Goal: Task Accomplishment & Management: Complete application form

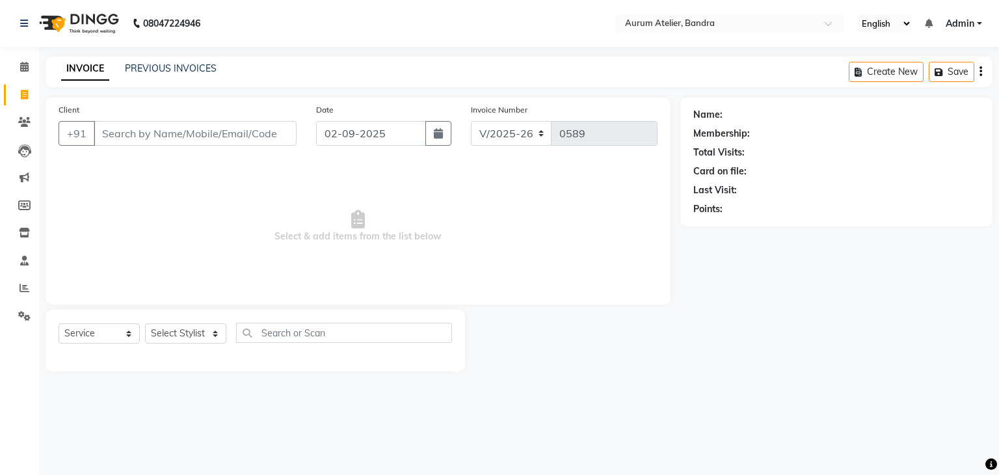
select select "7410"
select select "service"
click at [160, 128] on input "Client" at bounding box center [195, 133] width 203 height 25
type input "8097698671"
click at [273, 139] on span "Add Client" at bounding box center [262, 133] width 51 height 13
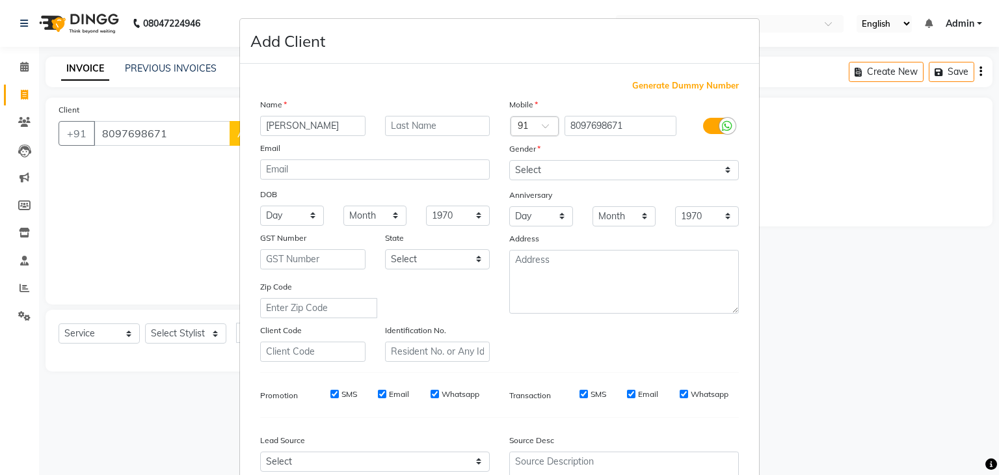
type input "[PERSON_NAME]"
click at [539, 170] on select "Select [DEMOGRAPHIC_DATA] [DEMOGRAPHIC_DATA] Other Prefer Not To Say" at bounding box center [624, 170] width 230 height 20
select select "[DEMOGRAPHIC_DATA]"
click at [509, 161] on select "Select [DEMOGRAPHIC_DATA] [DEMOGRAPHIC_DATA] Other Prefer Not To Say" at bounding box center [624, 170] width 230 height 20
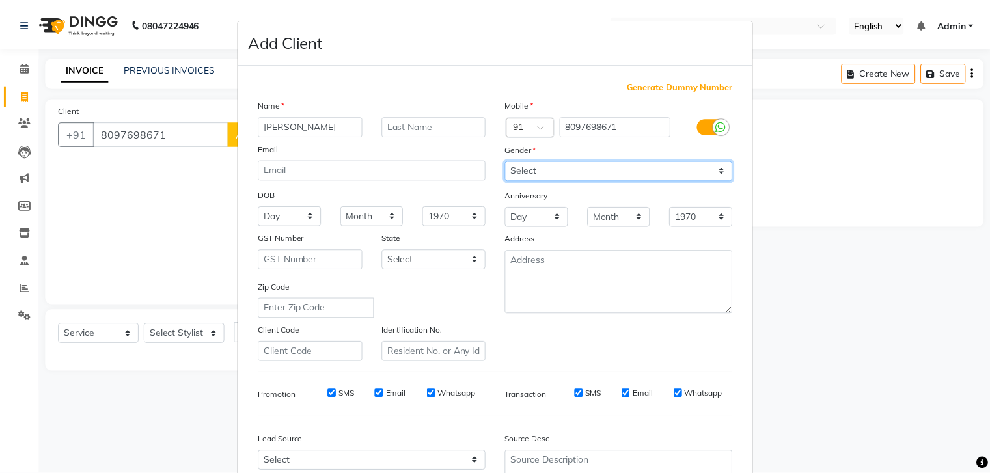
scroll to position [132, 0]
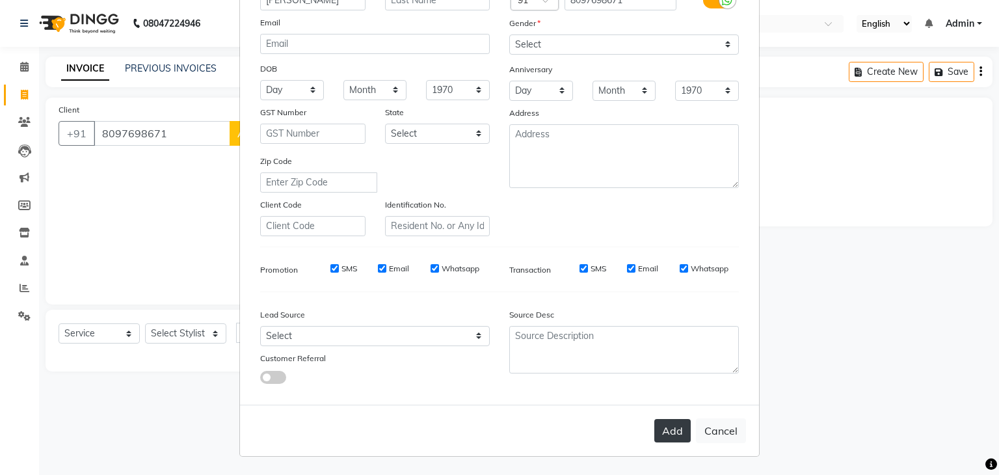
click at [662, 428] on button "Add" at bounding box center [673, 430] width 36 height 23
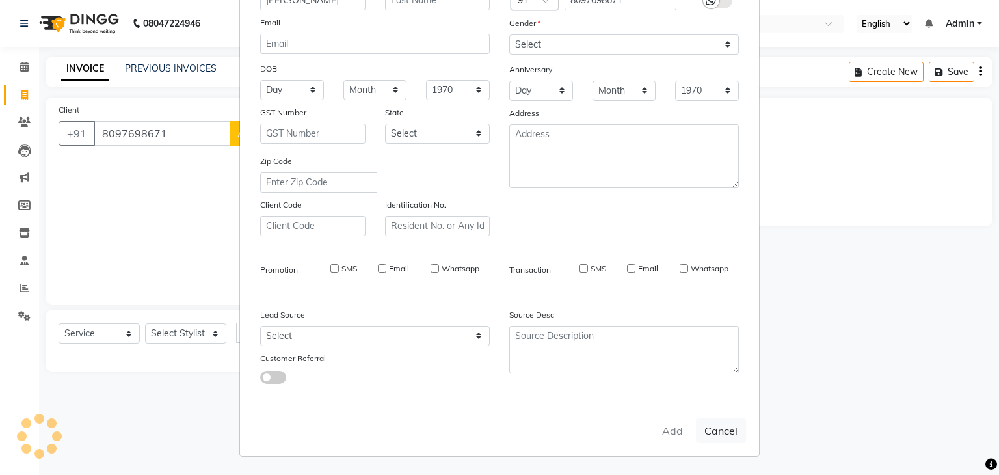
select select
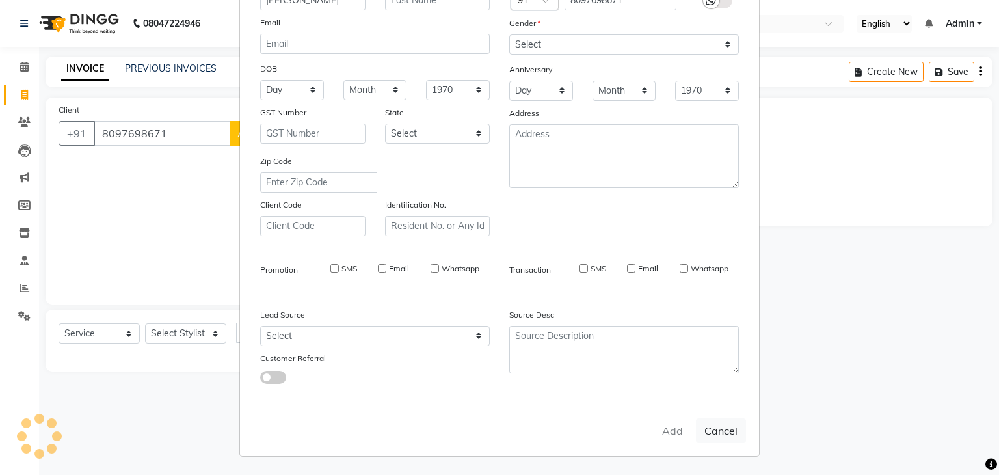
select select
checkbox input "false"
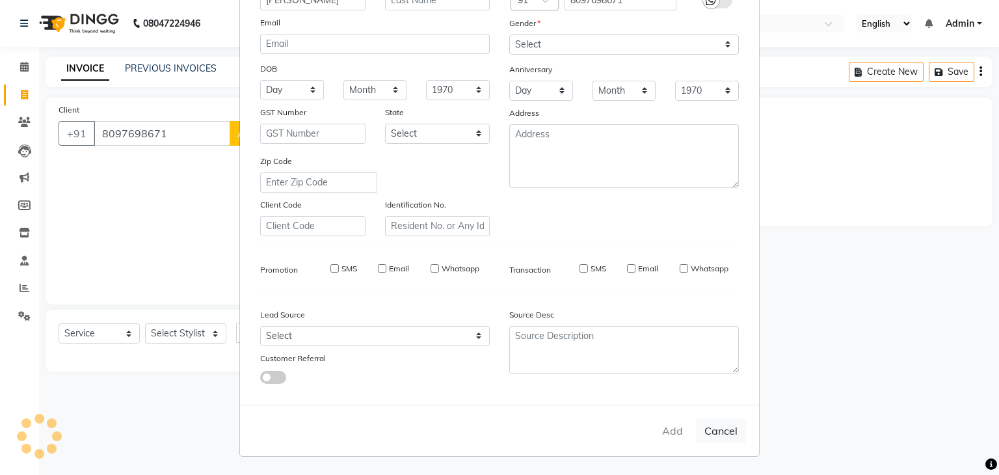
checkbox input "false"
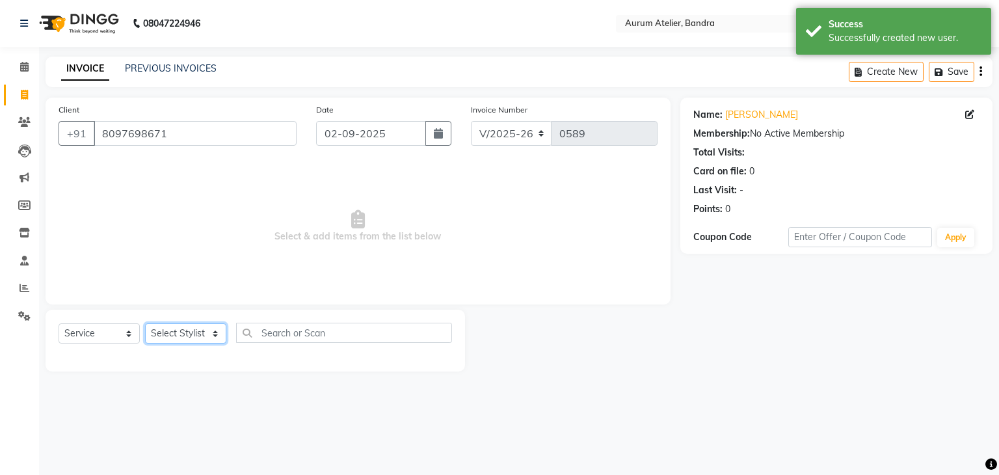
click at [185, 336] on select "Select Stylist [PERSON_NAME] chariya [PERSON_NAME] [PERSON_NAME] [PERSON_NAME] …" at bounding box center [185, 333] width 81 height 20
select select "73211"
click at [145, 324] on select "Select Stylist [PERSON_NAME] chariya [PERSON_NAME] [PERSON_NAME] [PERSON_NAME] …" at bounding box center [185, 333] width 81 height 20
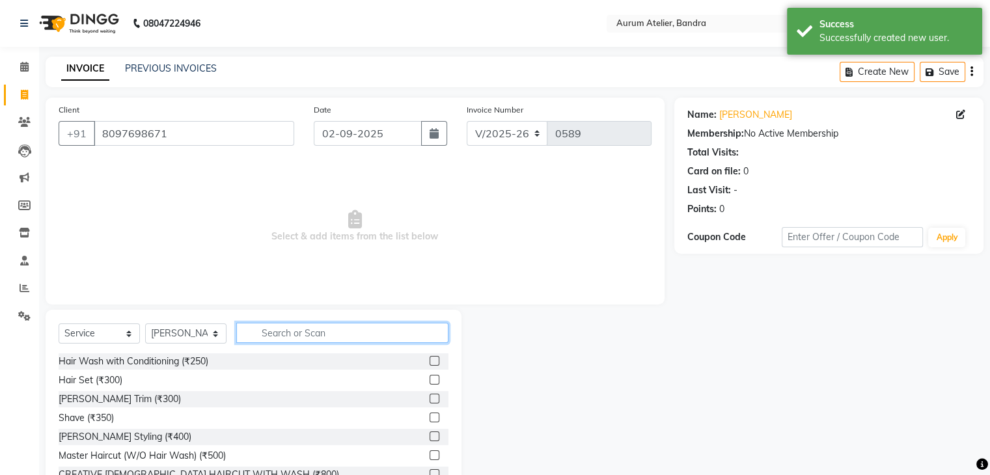
click at [288, 339] on input "text" at bounding box center [342, 333] width 212 height 20
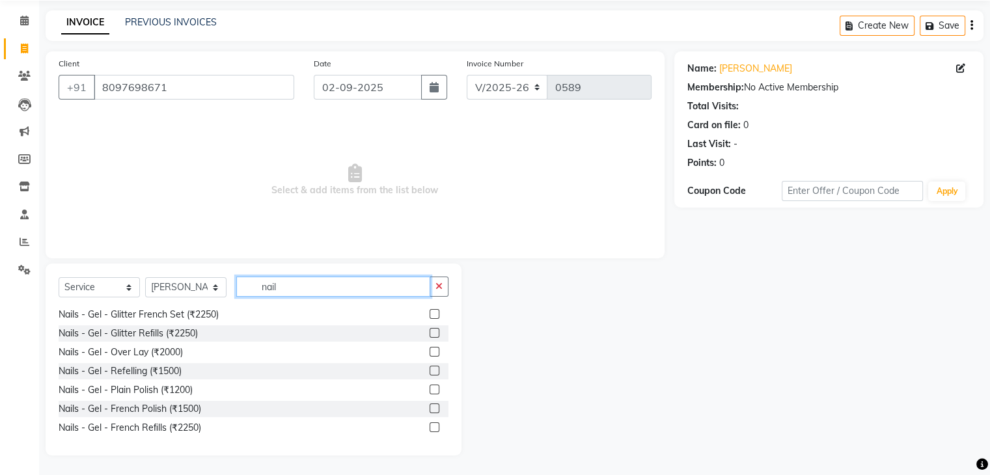
scroll to position [651, 0]
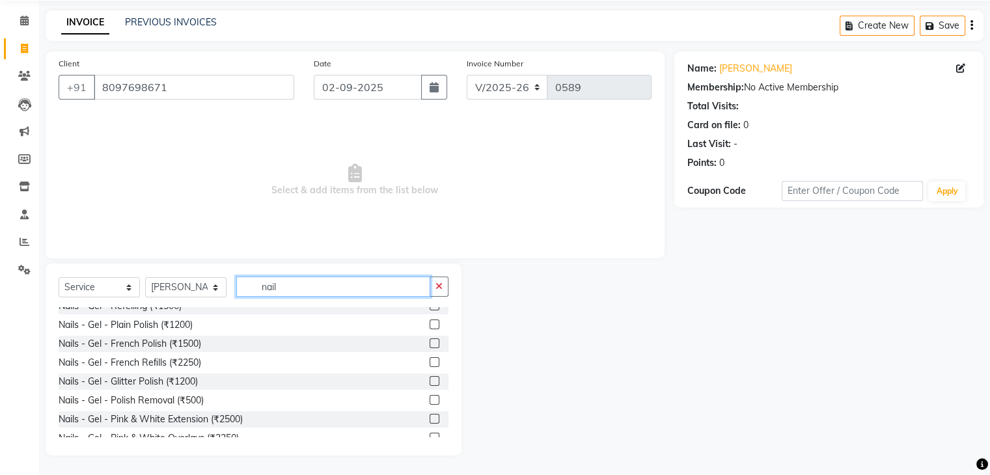
type input "nail"
click at [429, 399] on label at bounding box center [434, 400] width 10 height 10
click at [429, 399] on input "checkbox" at bounding box center [433, 400] width 8 height 8
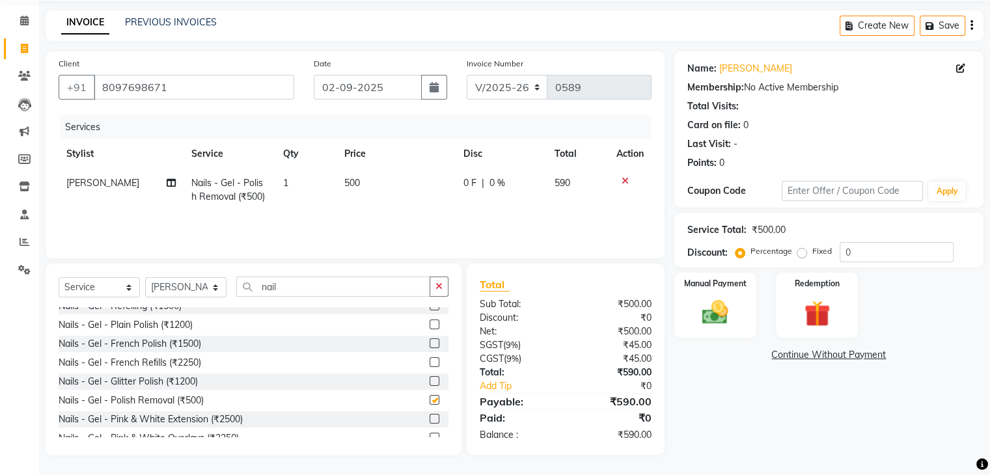
checkbox input "false"
click at [510, 79] on select "C/2025-26 V/2025 V/2025-26" at bounding box center [507, 87] width 81 height 25
select select "7590"
click at [467, 75] on select "C/2025-26 V/2025 V/2025-26" at bounding box center [507, 87] width 81 height 25
type input "1279"
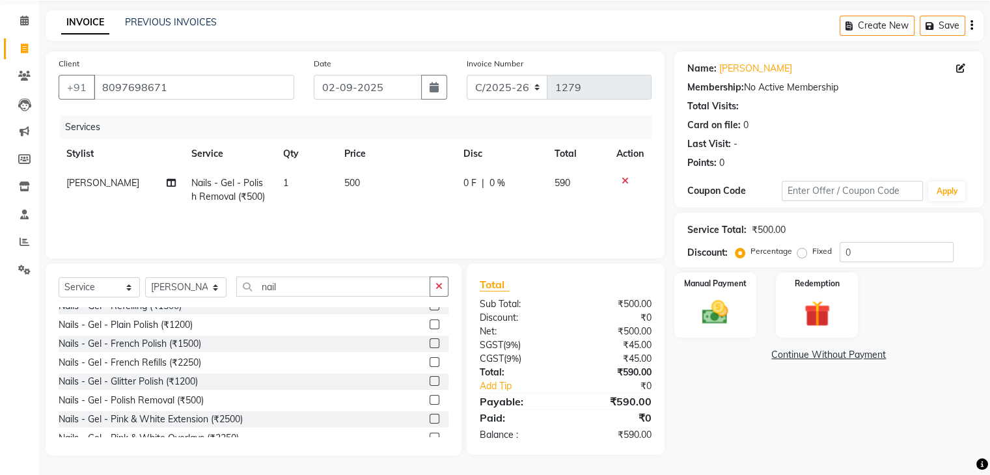
click at [970, 25] on icon "button" at bounding box center [971, 25] width 3 height 1
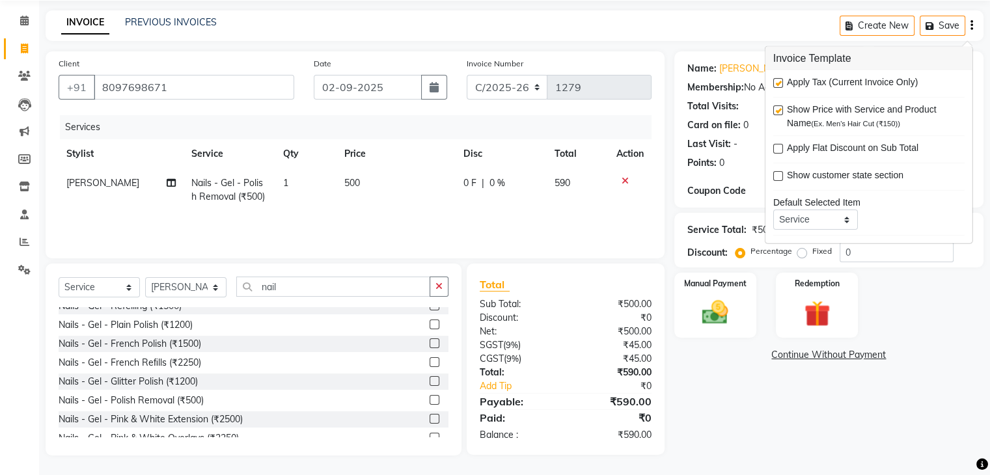
click at [781, 83] on label at bounding box center [778, 83] width 10 height 10
click at [781, 83] on input "checkbox" at bounding box center [777, 83] width 8 height 8
checkbox input "false"
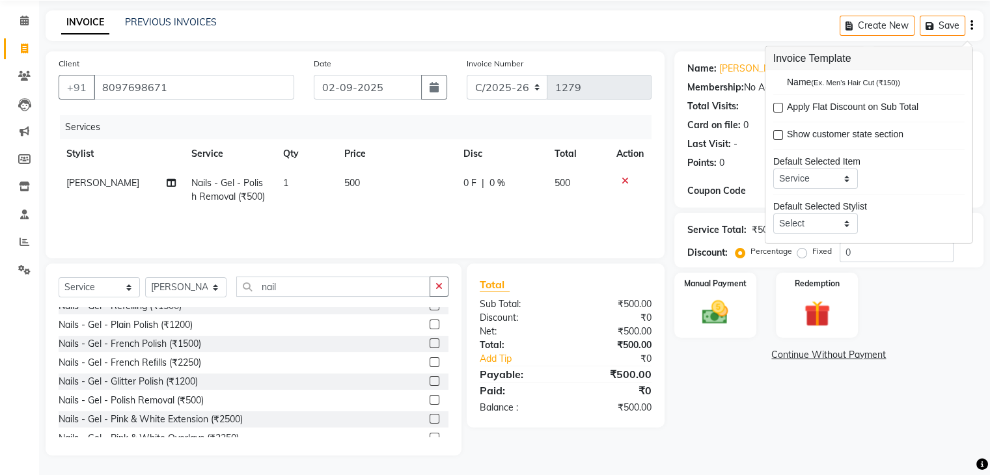
scroll to position [62, 0]
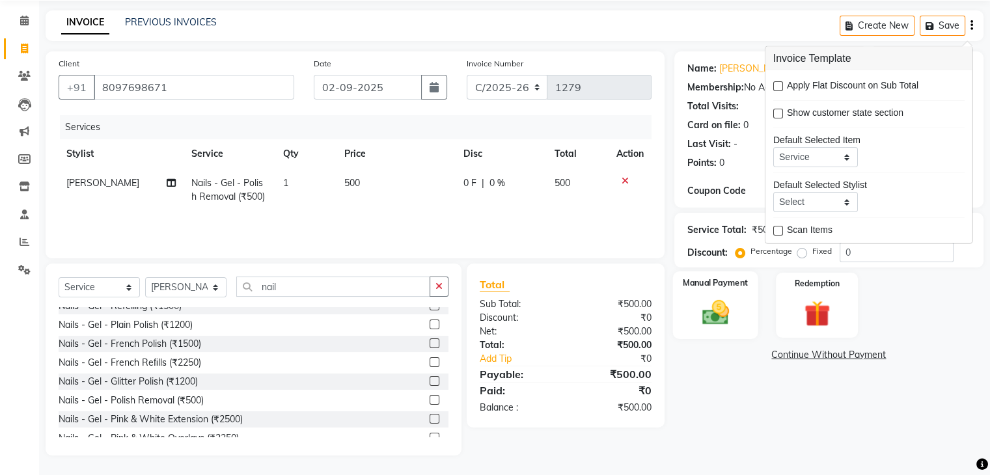
click at [709, 310] on img at bounding box center [715, 312] width 44 height 31
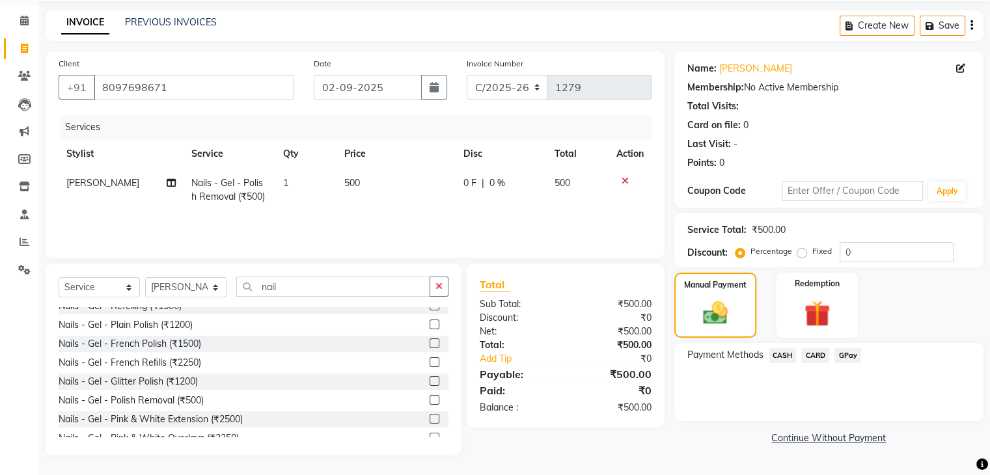
click at [786, 355] on span "CASH" at bounding box center [782, 355] width 28 height 15
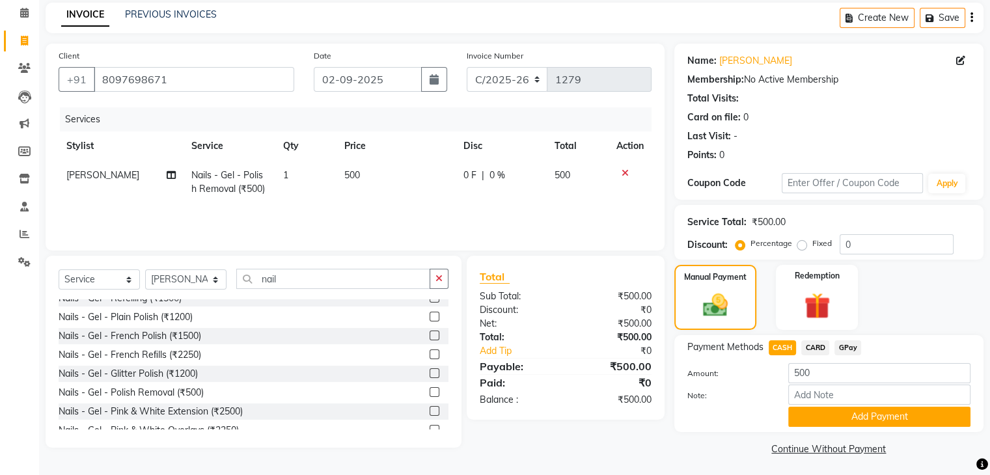
scroll to position [58, 0]
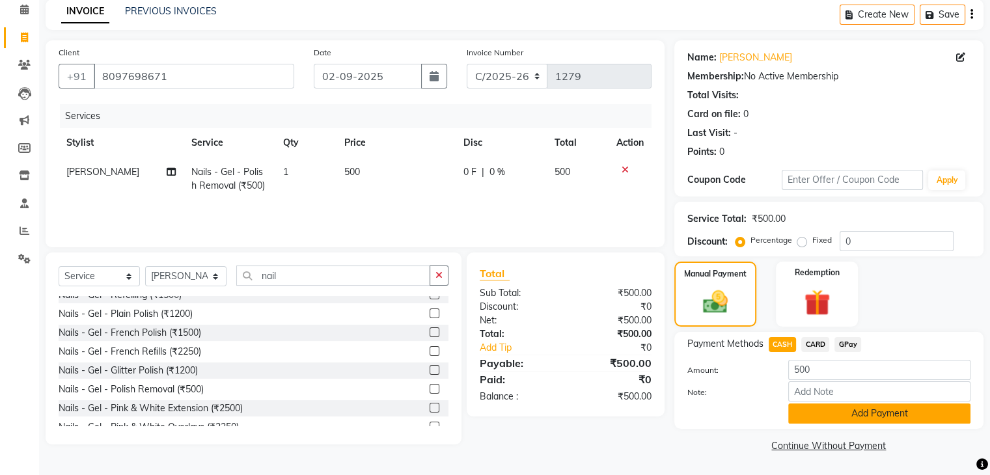
click at [852, 422] on button "Add Payment" at bounding box center [879, 413] width 182 height 20
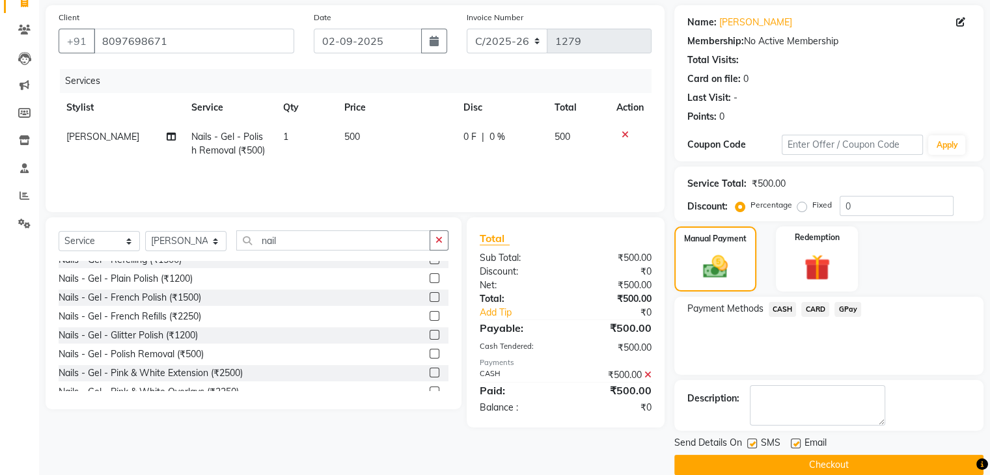
scroll to position [111, 0]
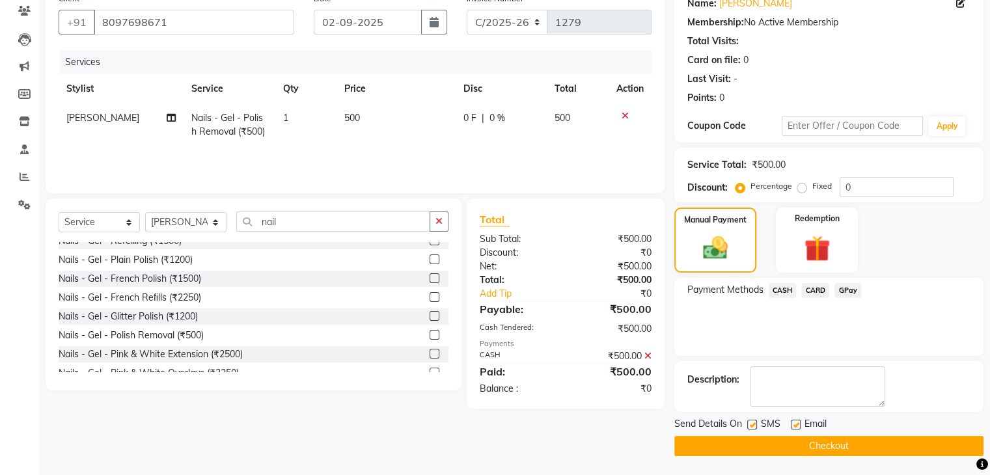
click at [833, 448] on button "Checkout" at bounding box center [828, 446] width 309 height 20
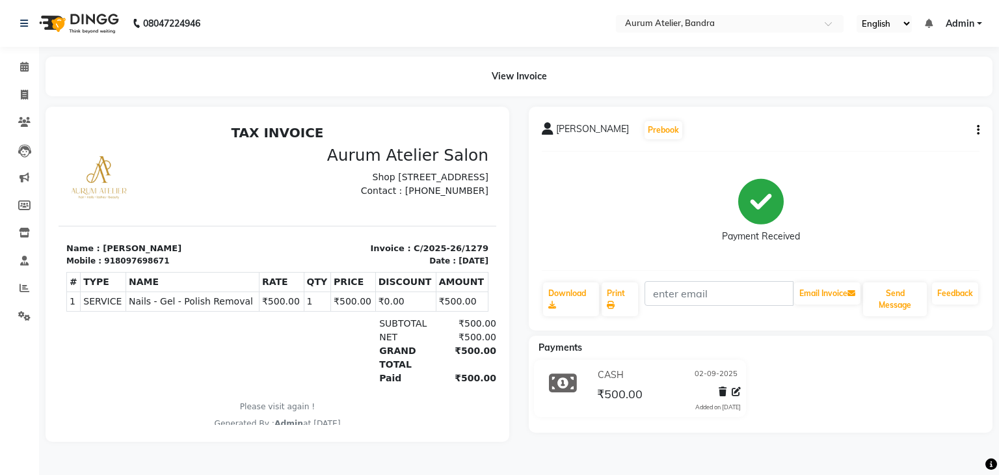
select select "service"
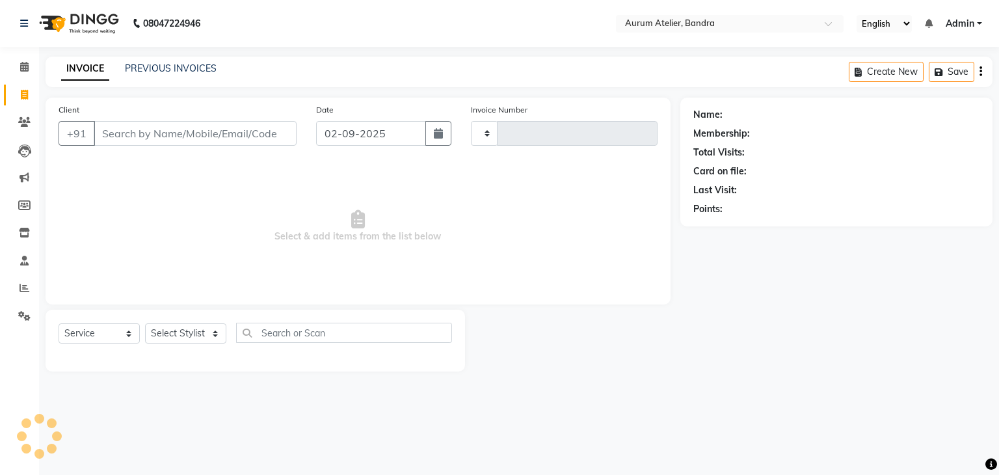
type input "0589"
select select "7410"
type input "w"
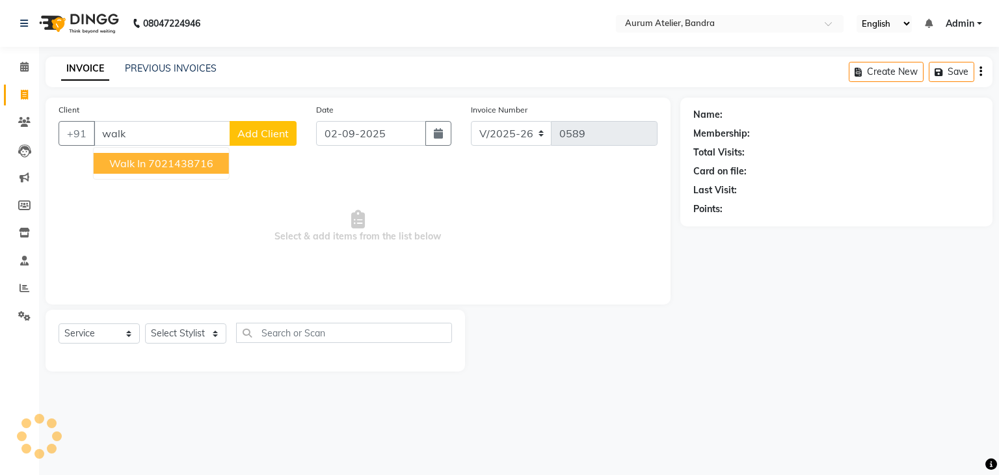
click at [139, 161] on span "walk in" at bounding box center [127, 163] width 36 height 13
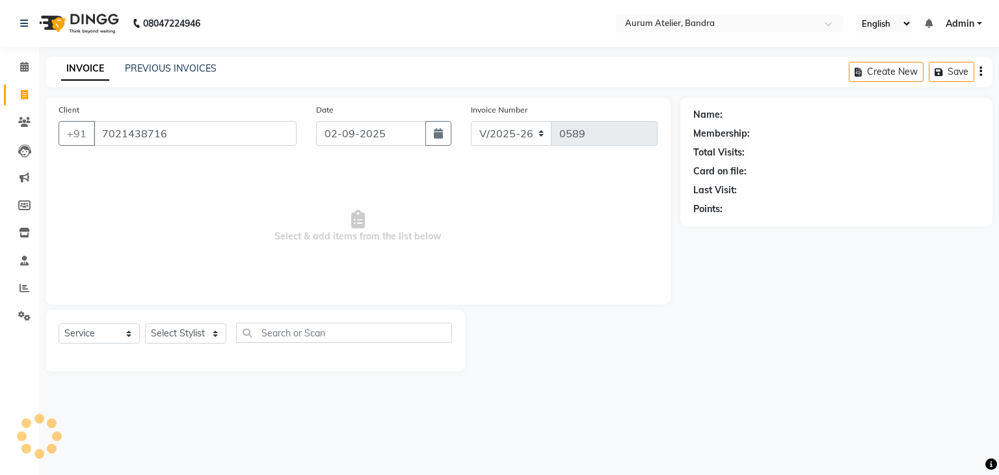
type input "7021438716"
click at [163, 334] on select "Select Stylist [PERSON_NAME] chariya [PERSON_NAME] [PERSON_NAME] [PERSON_NAME] …" at bounding box center [185, 333] width 81 height 20
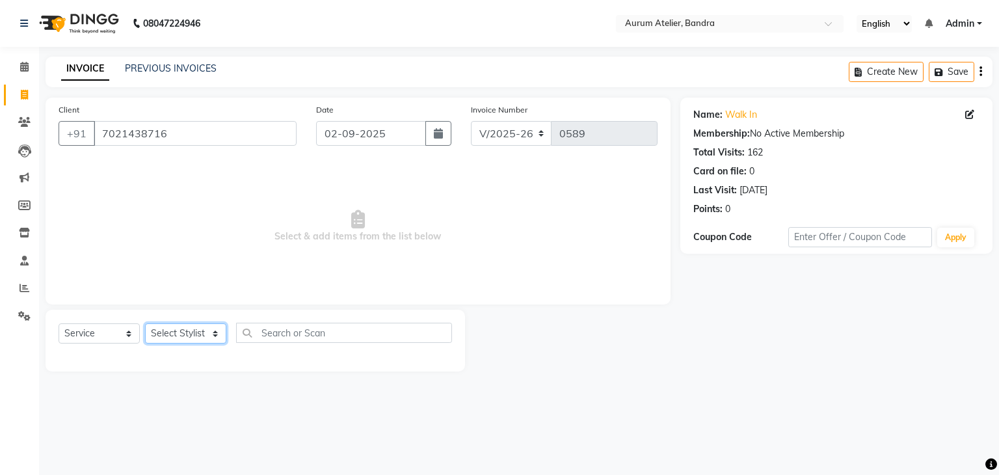
select select "66082"
click at [145, 324] on select "Select Stylist [PERSON_NAME] chariya [PERSON_NAME] [PERSON_NAME] [PERSON_NAME] …" at bounding box center [185, 333] width 81 height 20
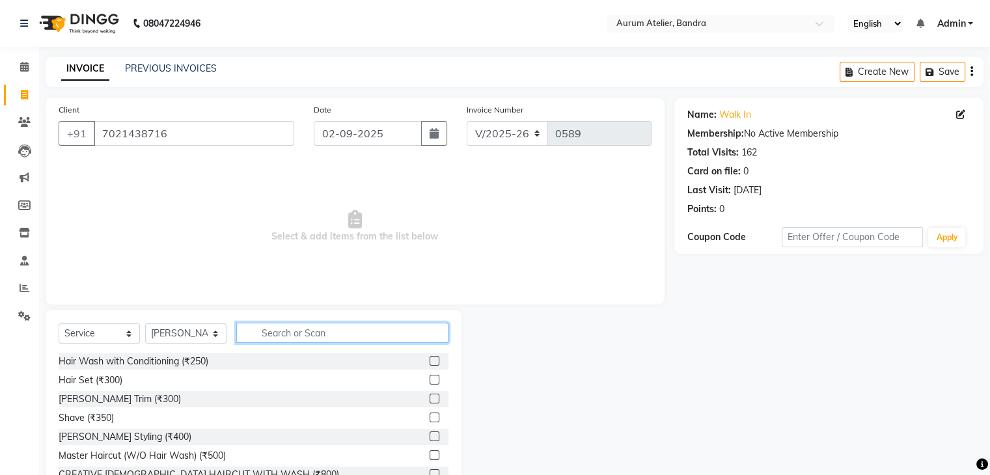
click at [278, 326] on input "text" at bounding box center [342, 333] width 212 height 20
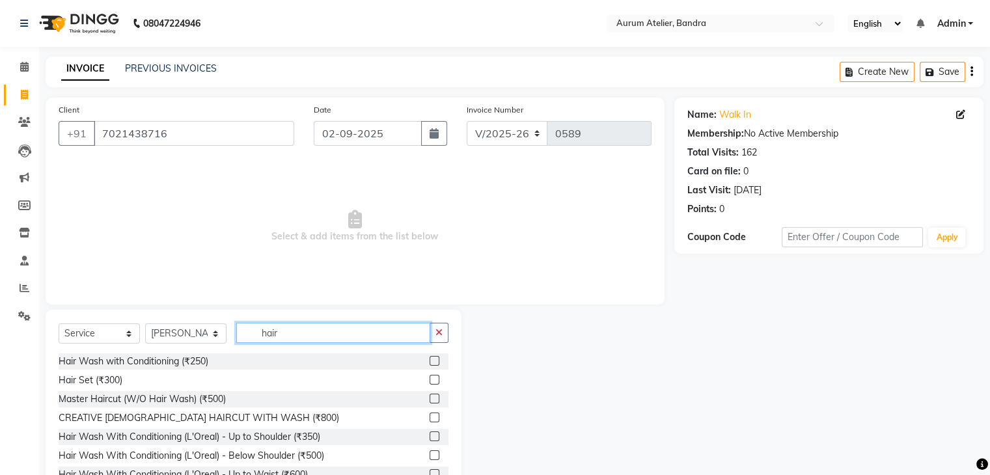
type input "hair"
click at [429, 456] on label at bounding box center [434, 455] width 10 height 10
click at [429, 456] on input "checkbox" at bounding box center [433, 456] width 8 height 8
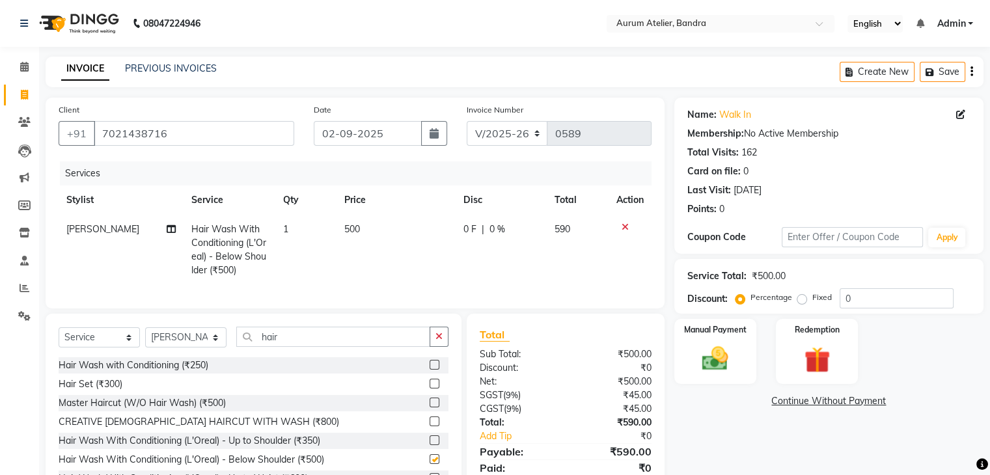
checkbox input "false"
click at [288, 340] on input "hair" at bounding box center [333, 337] width 194 height 20
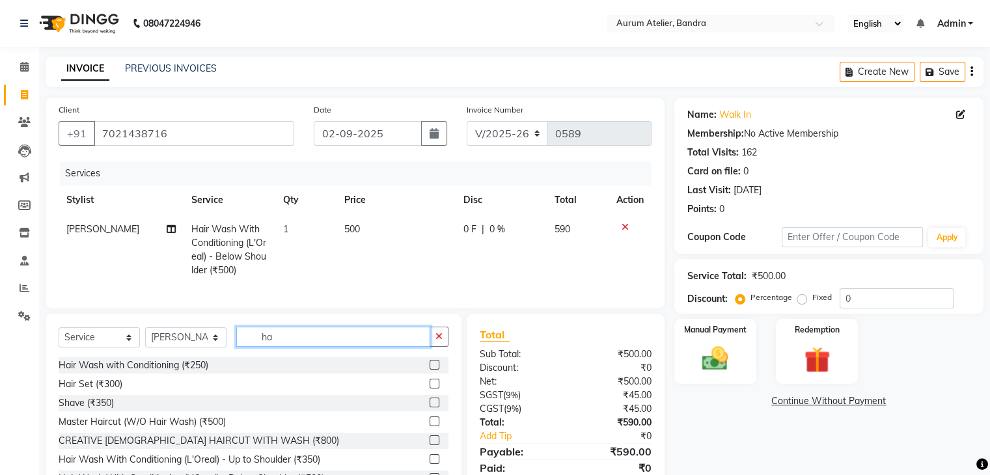
type input "h"
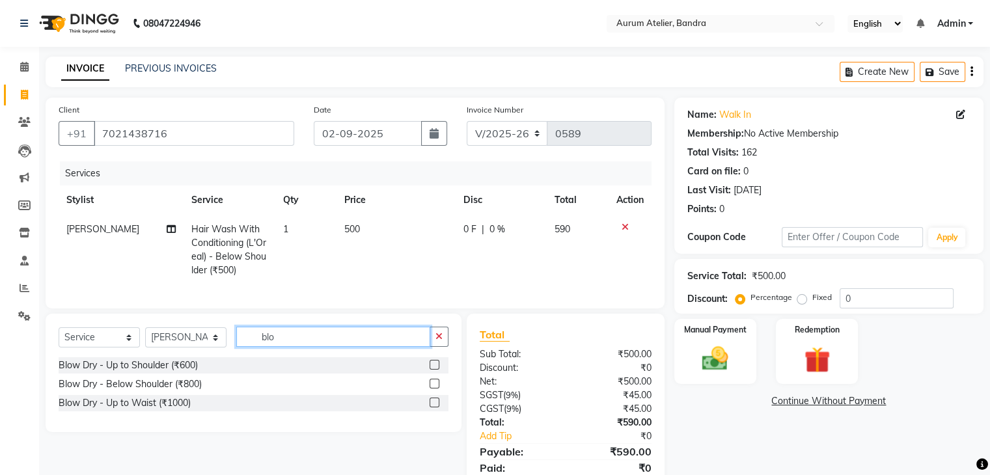
type input "blo"
click at [437, 370] on label at bounding box center [434, 365] width 10 height 10
click at [437, 370] on input "checkbox" at bounding box center [433, 365] width 8 height 8
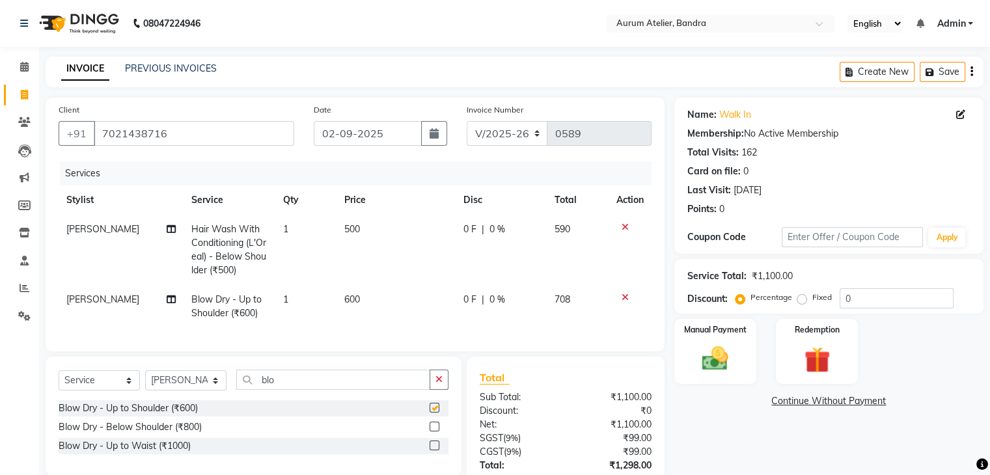
checkbox input "false"
click at [310, 390] on input "blo" at bounding box center [333, 380] width 194 height 20
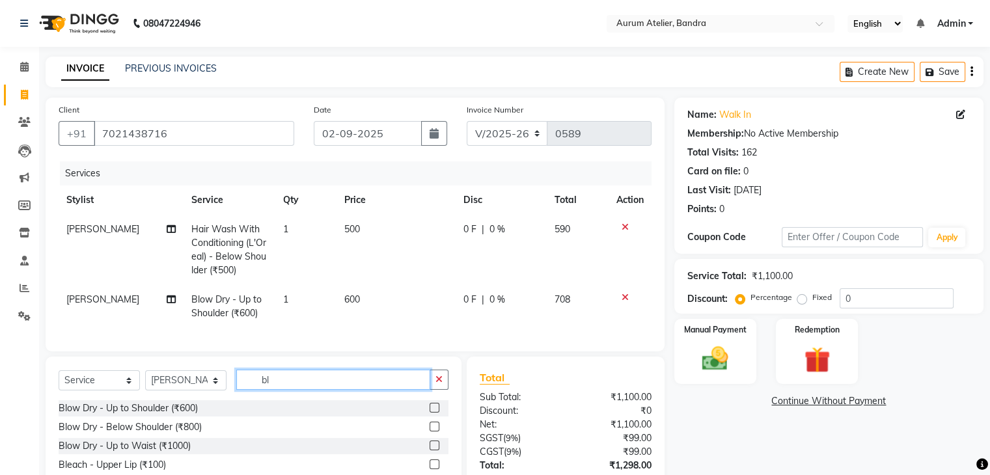
type input "b"
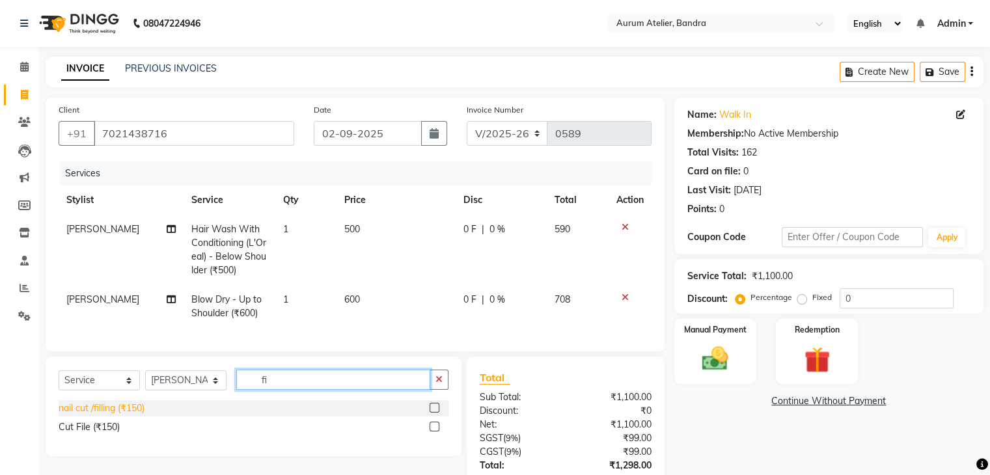
type input "f"
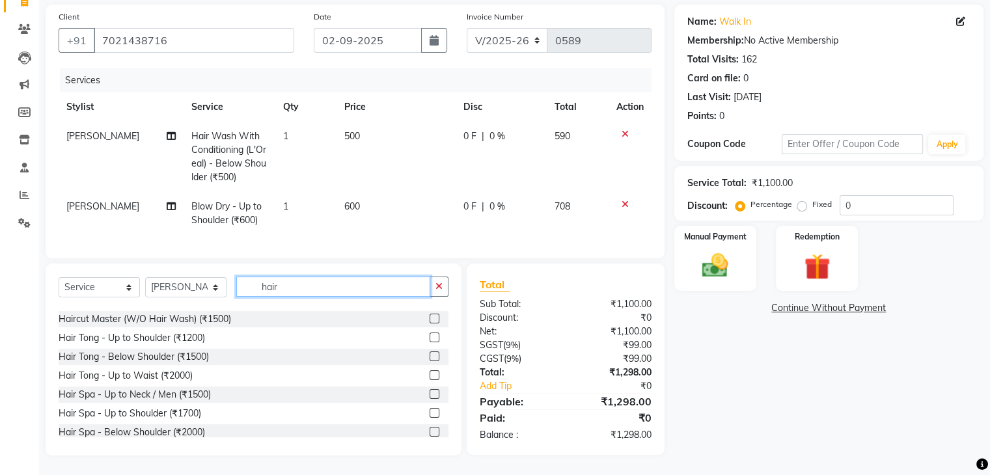
scroll to position [195, 0]
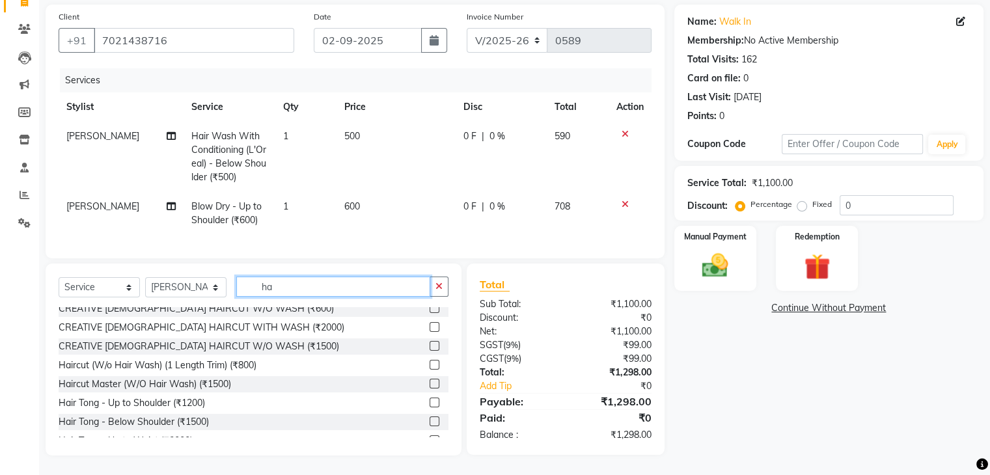
type input "h"
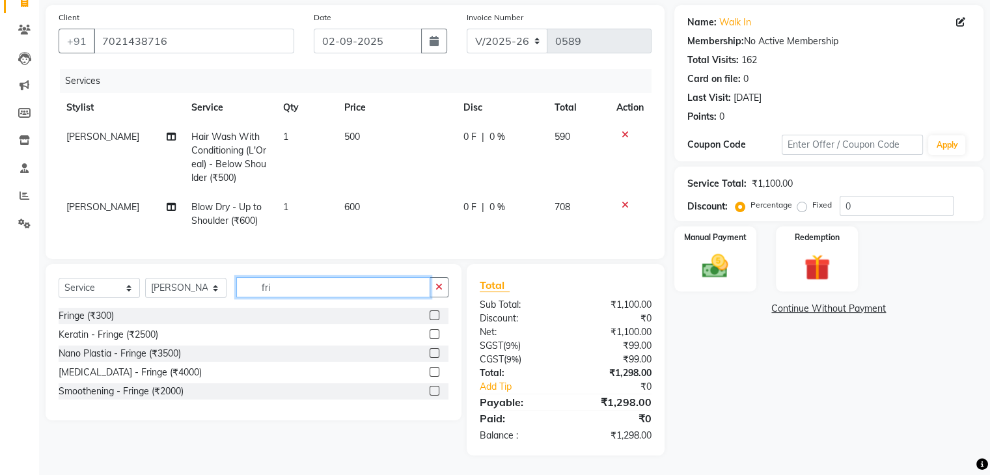
scroll to position [103, 0]
type input "fri"
click at [435, 312] on label at bounding box center [434, 315] width 10 height 10
click at [435, 312] on input "checkbox" at bounding box center [433, 316] width 8 height 8
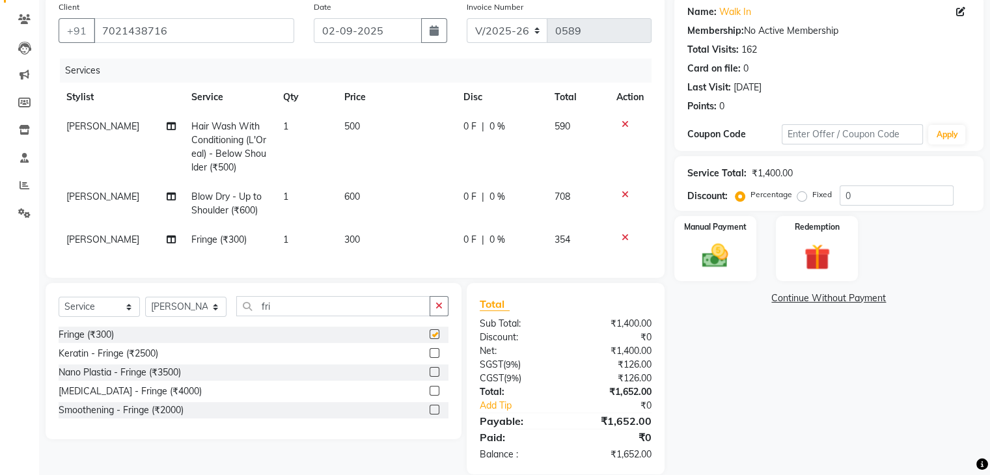
checkbox input "false"
click at [478, 33] on select "C/2025-26 V/2025 V/2025-26" at bounding box center [507, 30] width 81 height 25
select select "7590"
click at [467, 18] on select "C/2025-26 V/2025 V/2025-26" at bounding box center [507, 30] width 81 height 25
type input "1280"
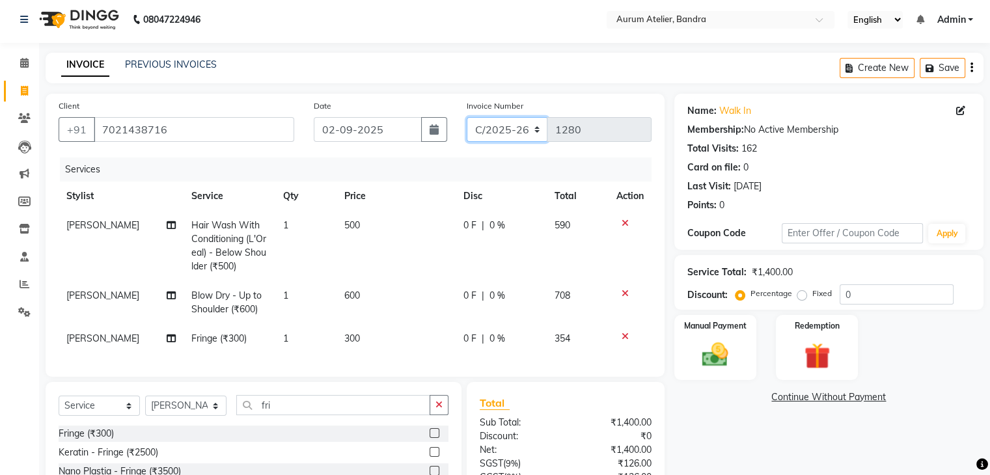
scroll to position [0, 0]
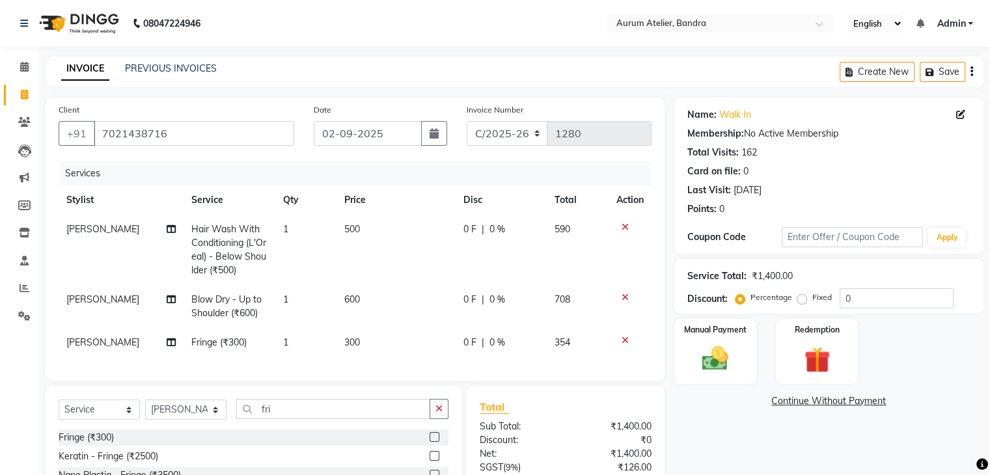
click at [971, 72] on icon "button" at bounding box center [971, 72] width 3 height 1
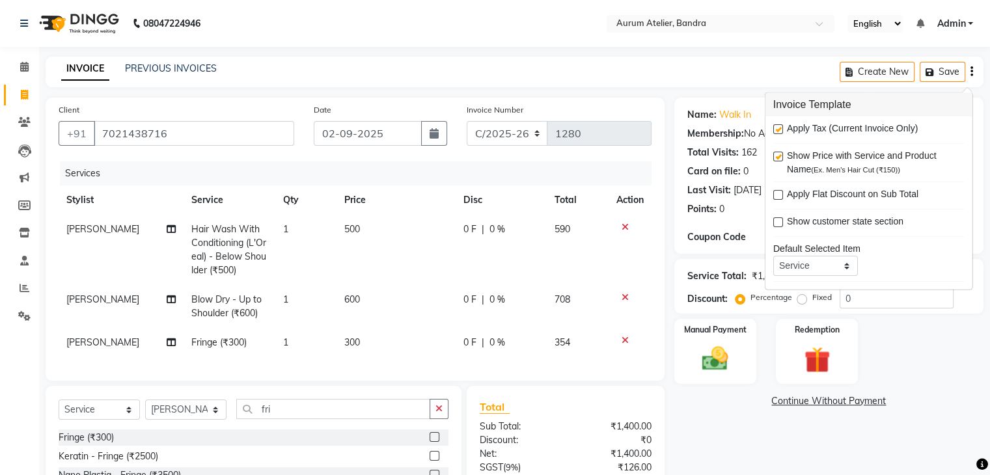
click at [778, 126] on label at bounding box center [778, 129] width 10 height 10
click at [778, 126] on input "checkbox" at bounding box center [777, 130] width 8 height 8
checkbox input "false"
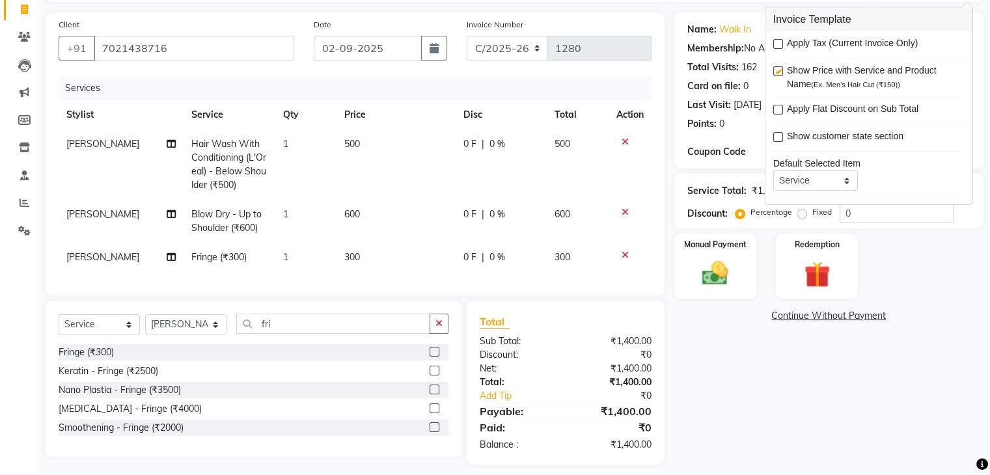
scroll to position [104, 0]
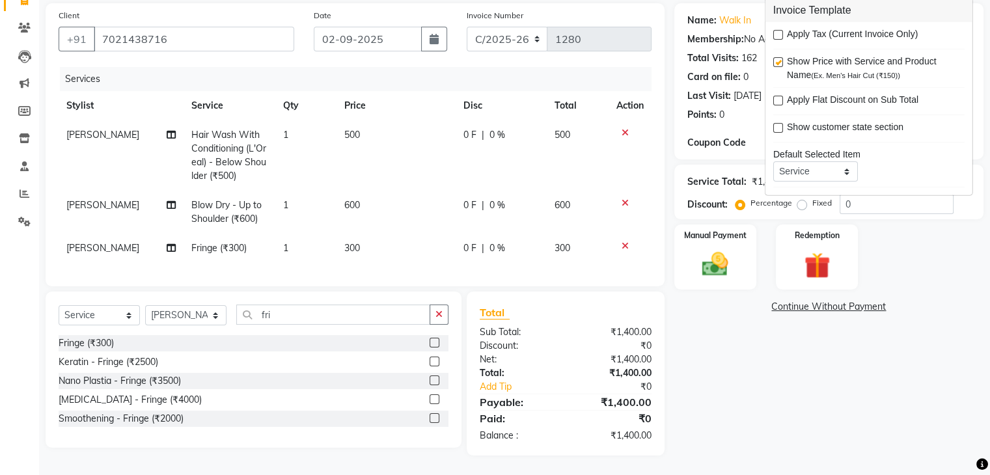
click at [362, 191] on td "600" at bounding box center [395, 212] width 119 height 43
select select "66082"
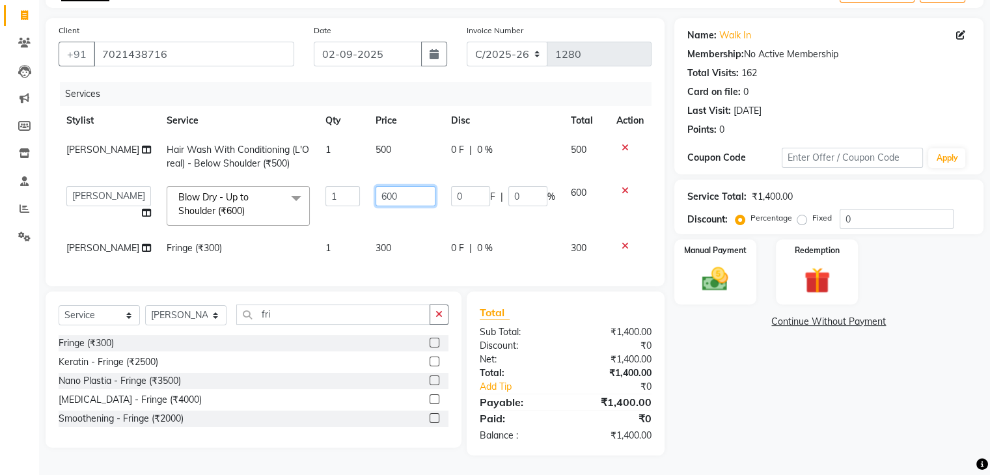
click at [400, 186] on input "600" at bounding box center [405, 196] width 60 height 20
type input "6"
type input "500"
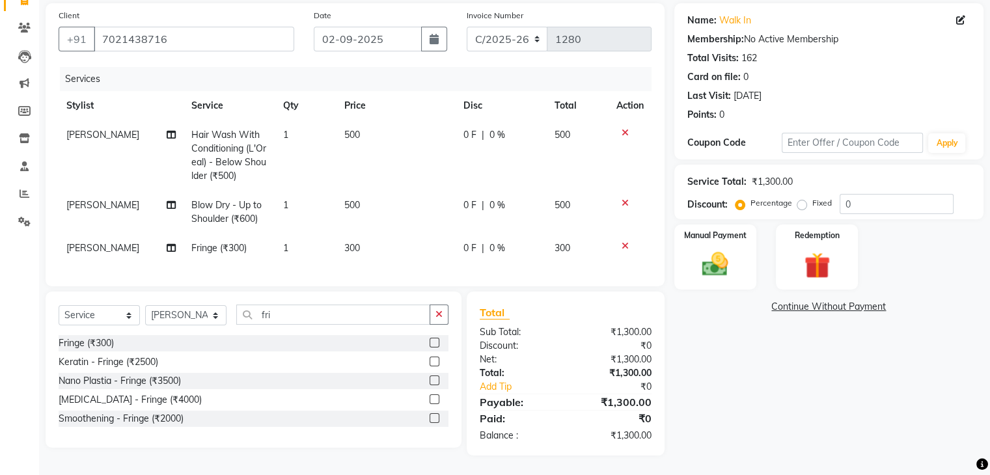
click at [380, 124] on td "500" at bounding box center [395, 155] width 119 height 70
select select "66082"
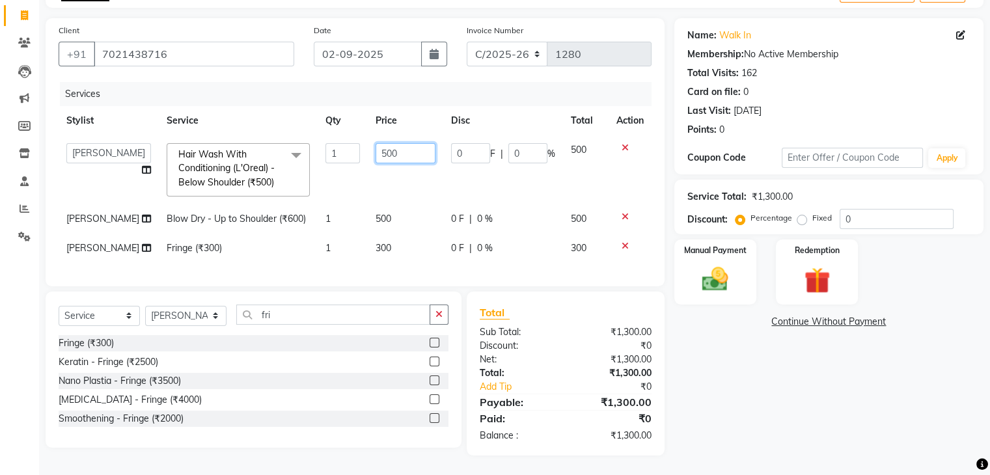
click at [384, 143] on input "500" at bounding box center [405, 153] width 60 height 20
type input "5"
type input "400"
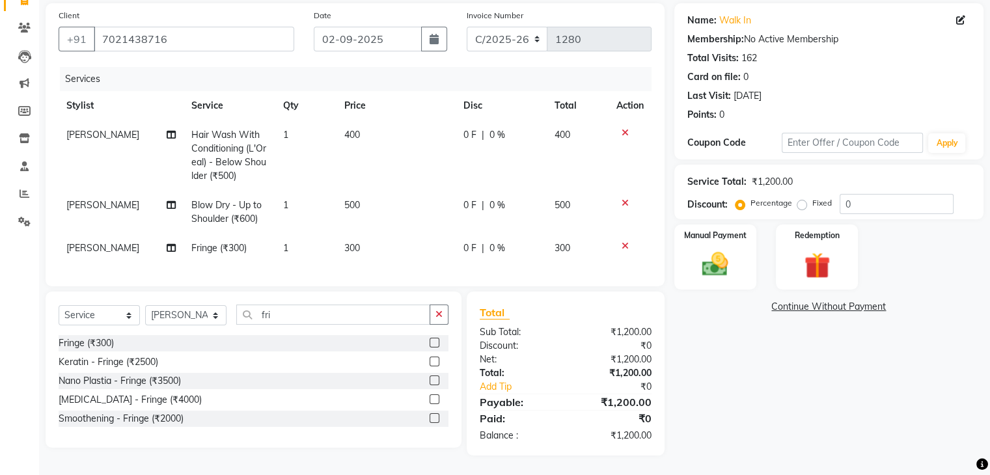
click at [375, 295] on div "Client [PHONE_NUMBER] Date [DATE] Invoice Number C/2025-26 V/2025 V/[PHONE_NUMB…" at bounding box center [355, 229] width 638 height 452
click at [358, 191] on td "500" at bounding box center [395, 212] width 119 height 43
select select "66082"
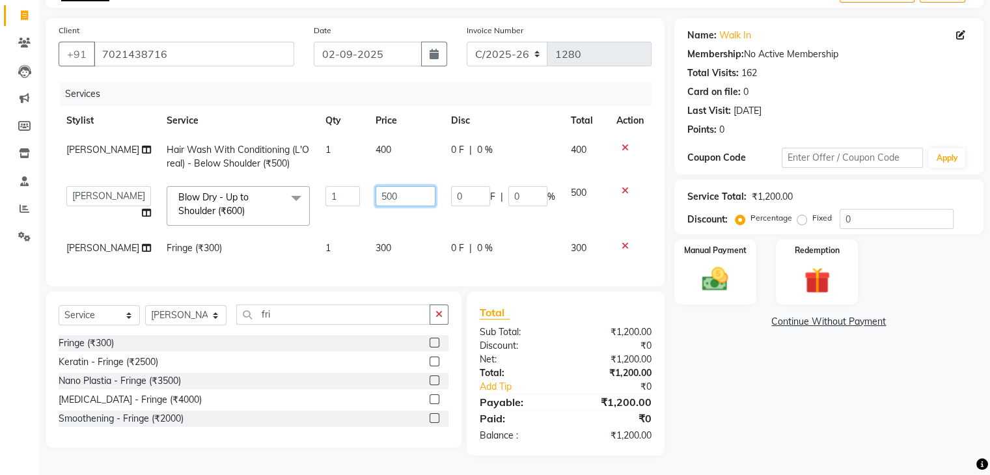
click at [394, 186] on input "500" at bounding box center [405, 196] width 60 height 20
type input "5"
type input "600"
click at [385, 135] on td "400" at bounding box center [405, 156] width 75 height 43
select select "66082"
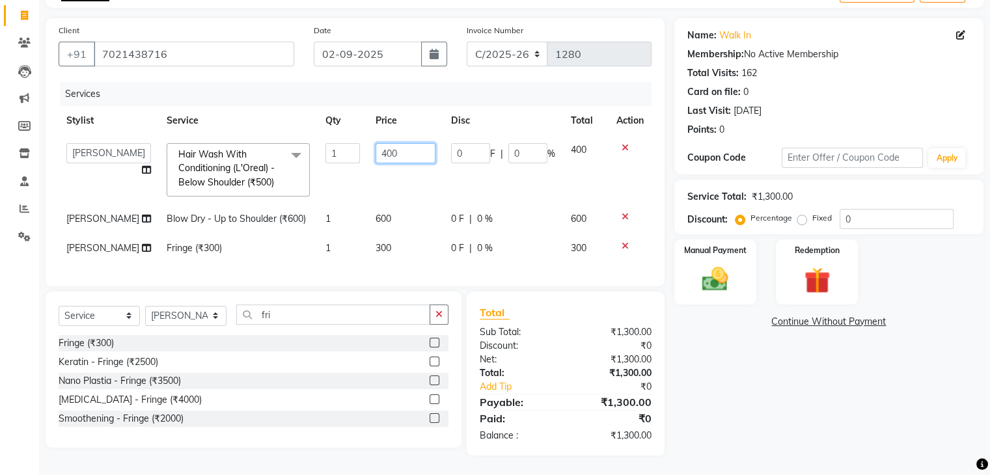
click at [387, 143] on input "400" at bounding box center [405, 153] width 60 height 20
type input "4"
type input "500"
click at [384, 302] on div "Client [PHONE_NUMBER] Date [DATE] Invoice Number C/2025-26 V/2025 V/[PHONE_NUMB…" at bounding box center [355, 236] width 638 height 437
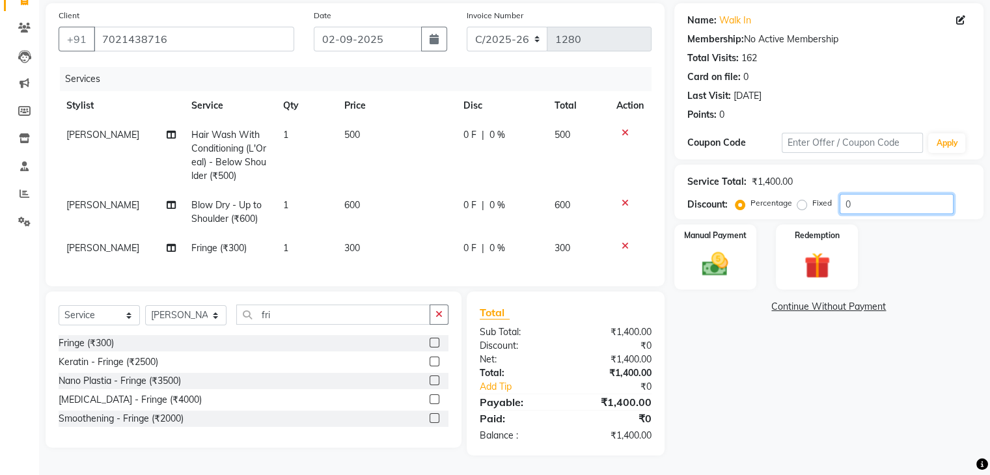
click at [856, 194] on input "0" at bounding box center [896, 204] width 114 height 20
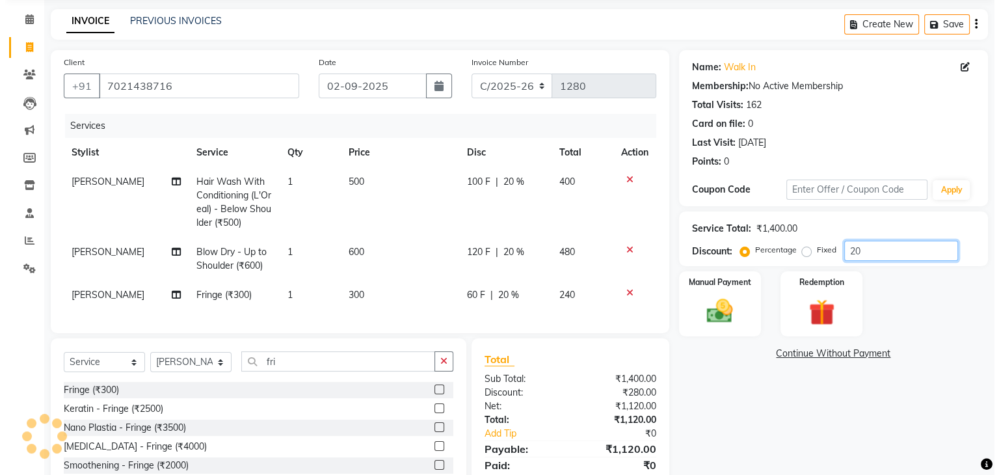
scroll to position [0, 0]
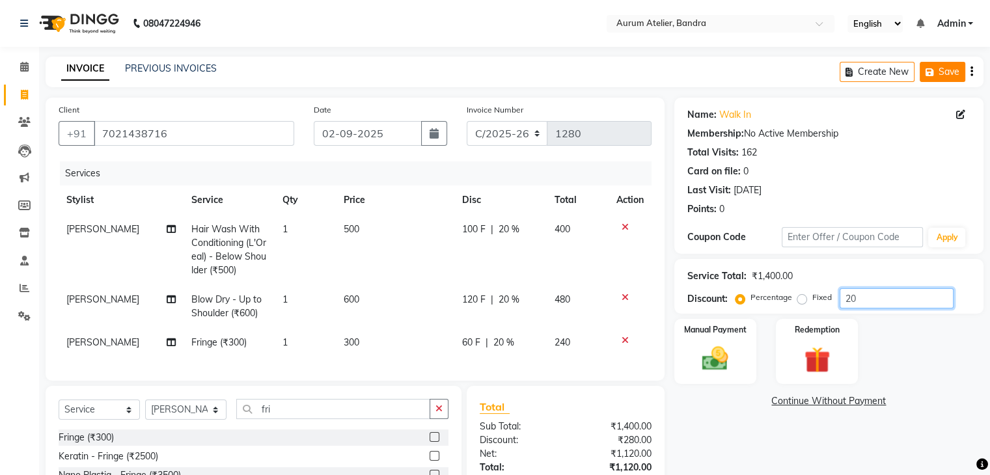
type input "20"
click at [938, 70] on button "Save" at bounding box center [942, 72] width 46 height 20
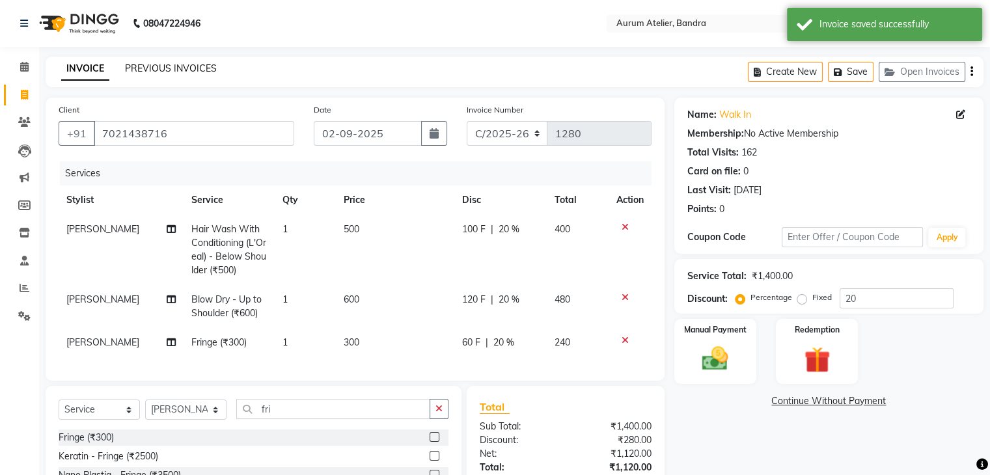
click at [169, 66] on link "PREVIOUS INVOICES" at bounding box center [171, 68] width 92 height 12
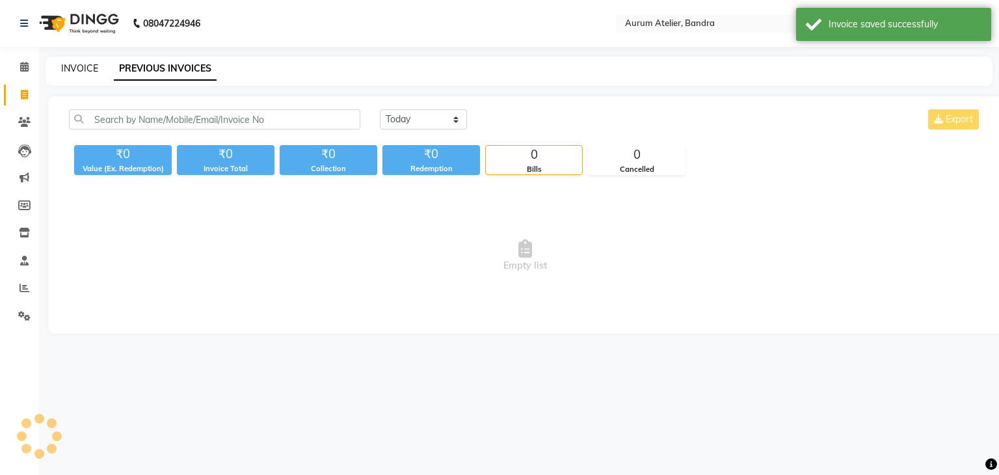
click at [81, 69] on link "INVOICE" at bounding box center [79, 68] width 37 height 12
select select "service"
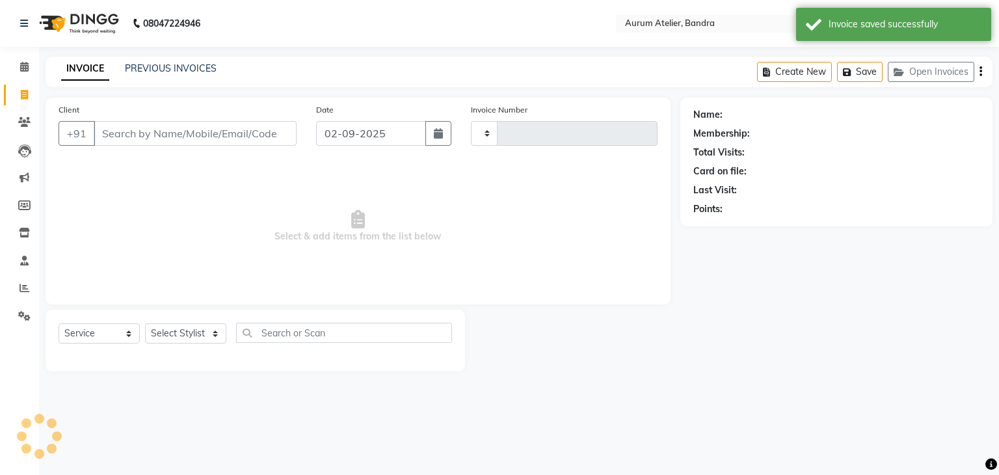
type input "0589"
select select "7410"
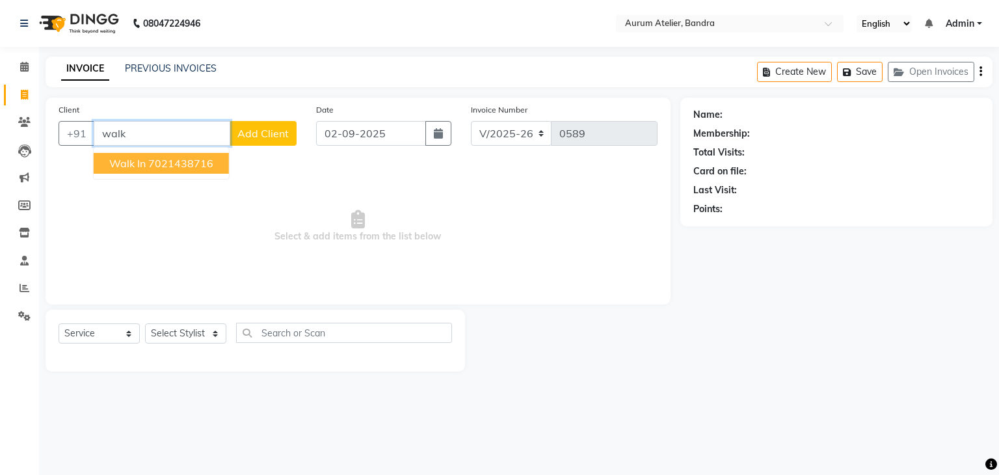
click at [195, 168] on ngb-highlight "7021438716" at bounding box center [180, 163] width 65 height 13
type input "7021438716"
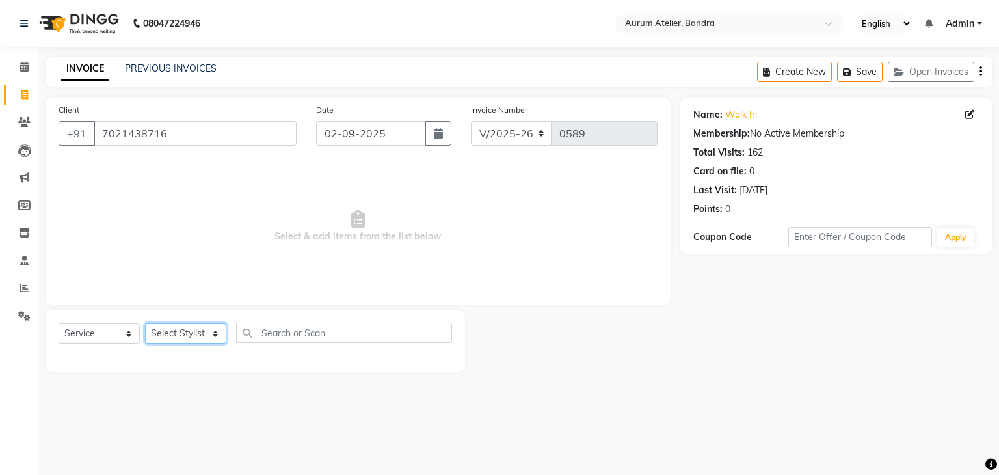
click at [180, 334] on select "Select Stylist [PERSON_NAME] chariya [PERSON_NAME] [PERSON_NAME] [PERSON_NAME] …" at bounding box center [185, 333] width 81 height 20
select select "66081"
click at [145, 324] on select "Select Stylist [PERSON_NAME] chariya [PERSON_NAME] [PERSON_NAME] [PERSON_NAME] …" at bounding box center [185, 333] width 81 height 20
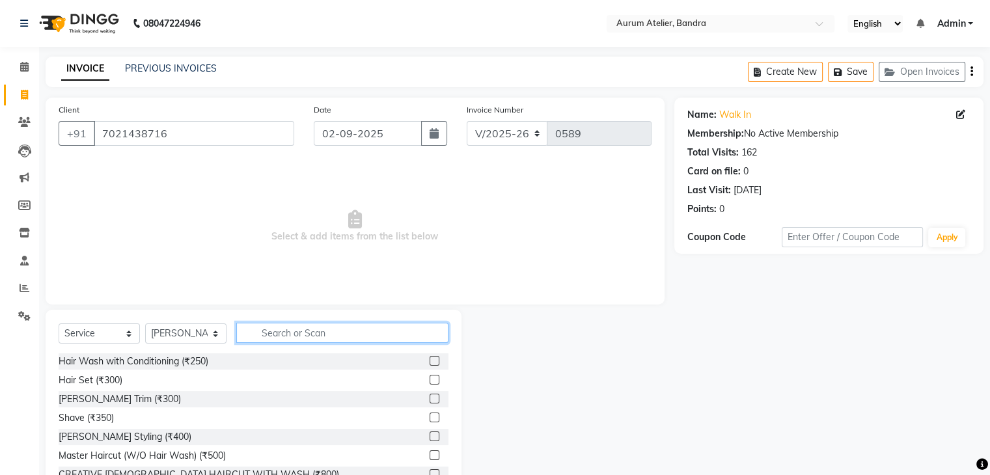
click at [285, 329] on input "text" at bounding box center [342, 333] width 212 height 20
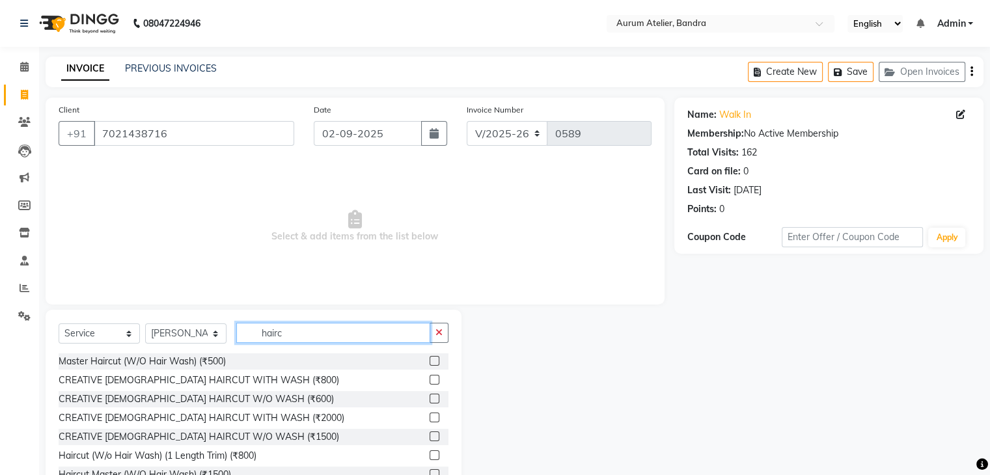
type input "hairc"
click at [429, 398] on label at bounding box center [434, 399] width 10 height 10
click at [429, 398] on input "checkbox" at bounding box center [433, 399] width 8 height 8
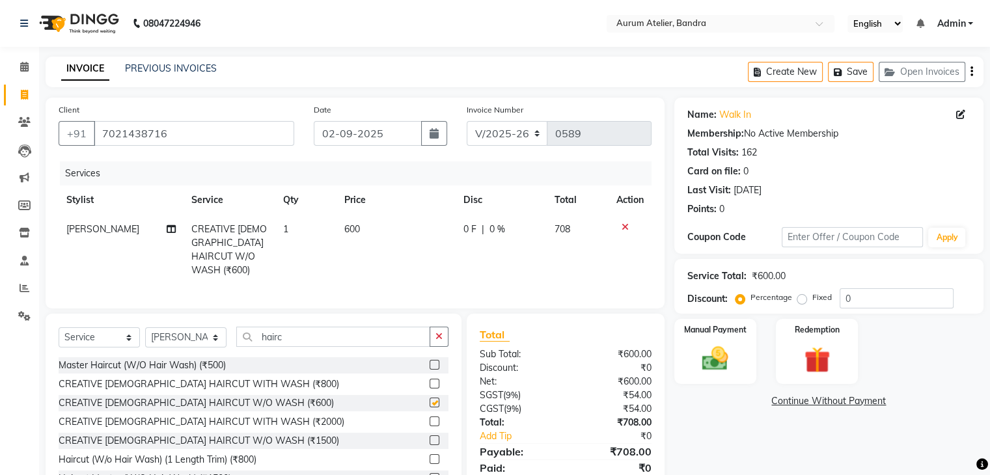
checkbox input "false"
click at [195, 136] on input "7021438716" at bounding box center [194, 133] width 200 height 25
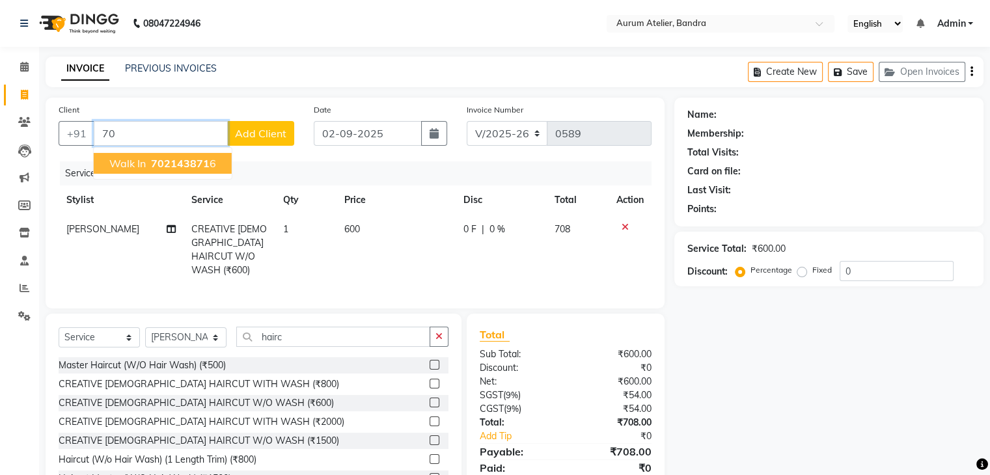
type input "7"
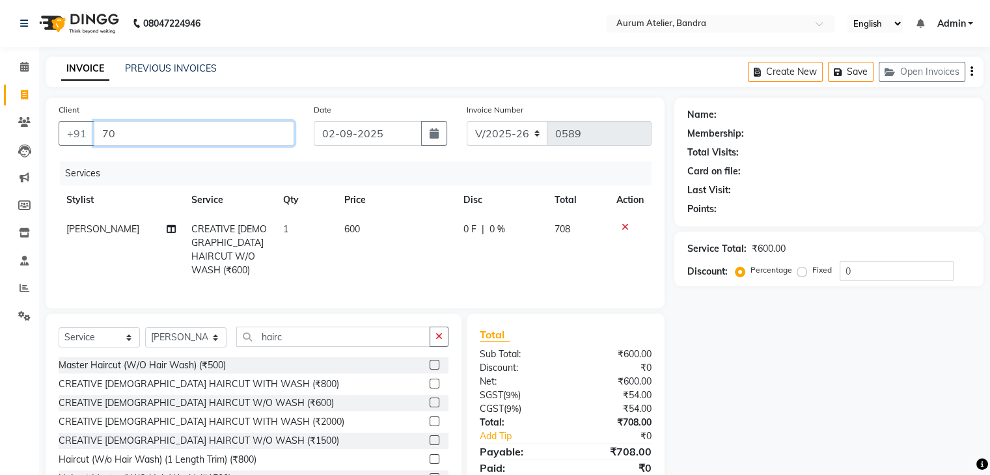
type input "7"
type input "8291231605"
click at [242, 135] on span "Add Client" at bounding box center [260, 133] width 51 height 13
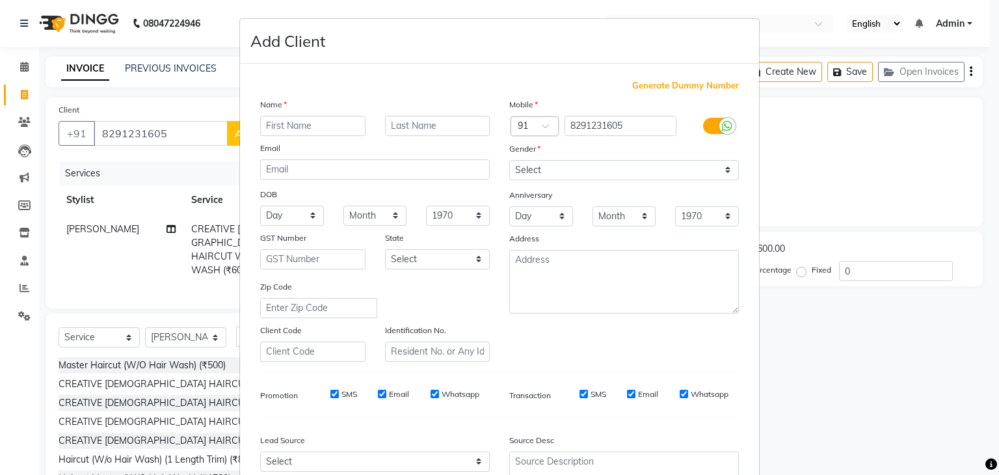
click at [283, 119] on input "text" at bounding box center [312, 126] width 105 height 20
type input "mayang"
click at [522, 169] on select "Select [DEMOGRAPHIC_DATA] [DEMOGRAPHIC_DATA] Other Prefer Not To Say" at bounding box center [624, 170] width 230 height 20
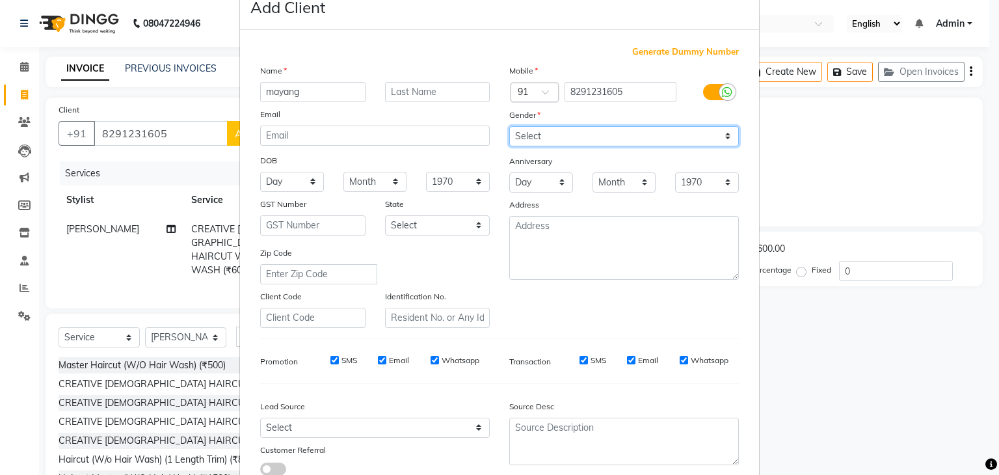
scroll to position [65, 0]
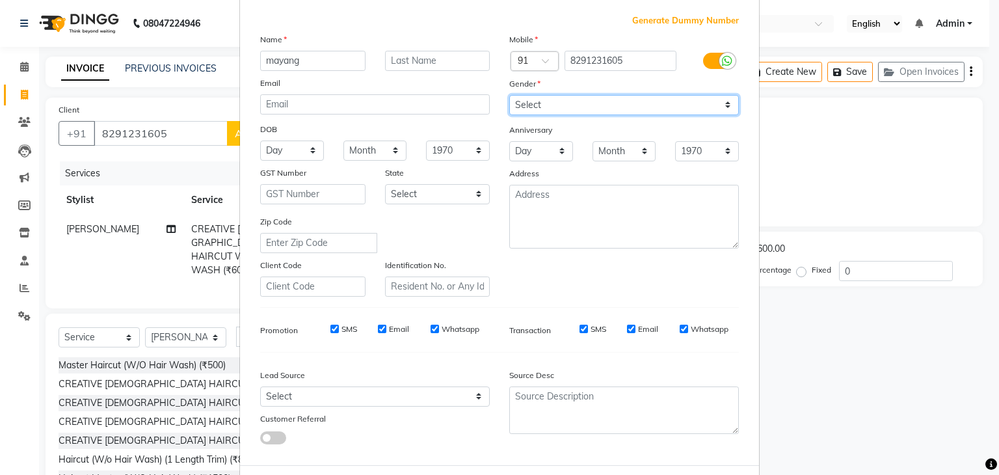
click at [521, 102] on select "Select [DEMOGRAPHIC_DATA] [DEMOGRAPHIC_DATA] Other Prefer Not To Say" at bounding box center [624, 105] width 230 height 20
select select "[DEMOGRAPHIC_DATA]"
click at [509, 96] on select "Select [DEMOGRAPHIC_DATA] [DEMOGRAPHIC_DATA] Other Prefer Not To Say" at bounding box center [624, 105] width 230 height 20
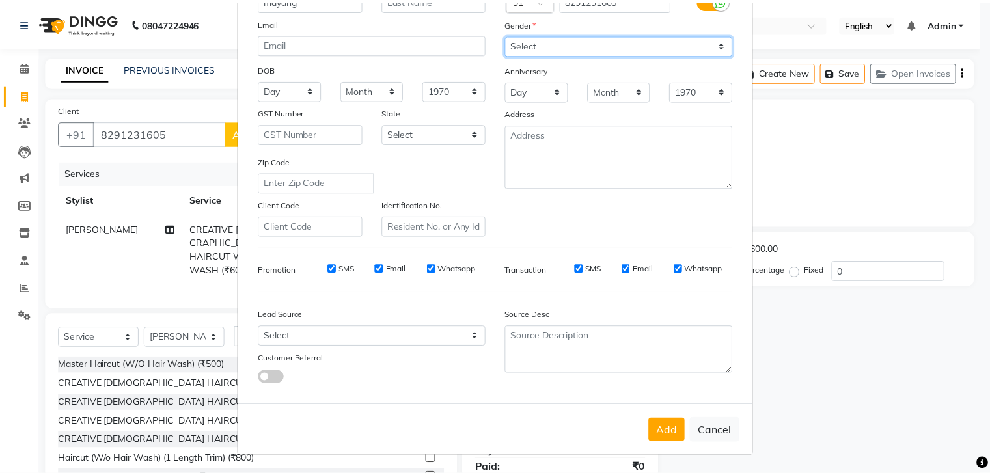
scroll to position [132, 0]
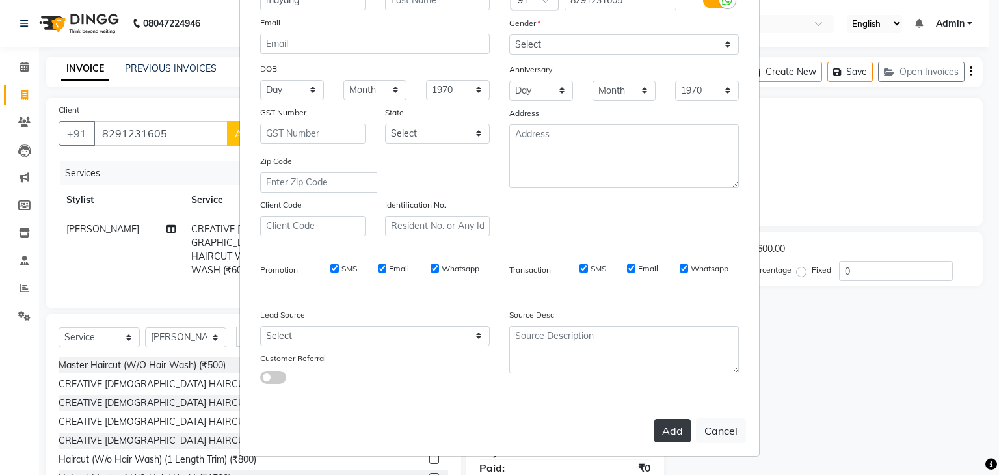
click at [674, 431] on button "Add" at bounding box center [673, 430] width 36 height 23
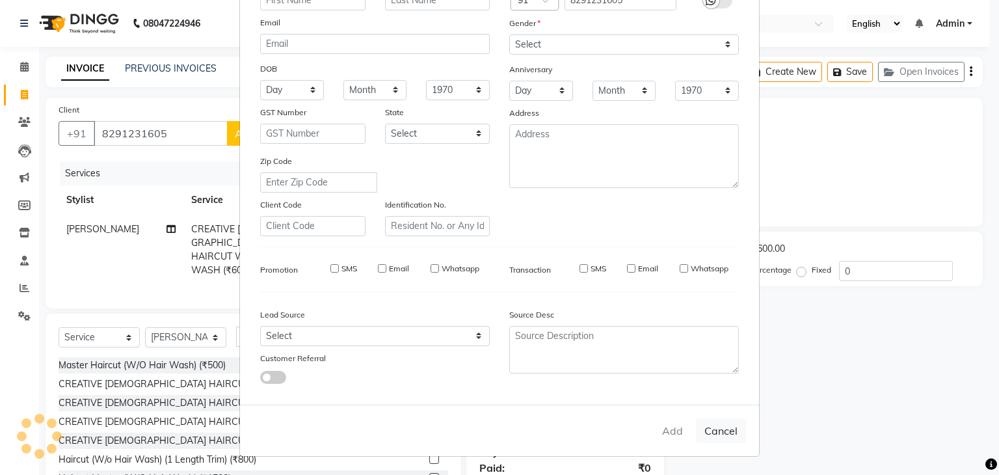
select select
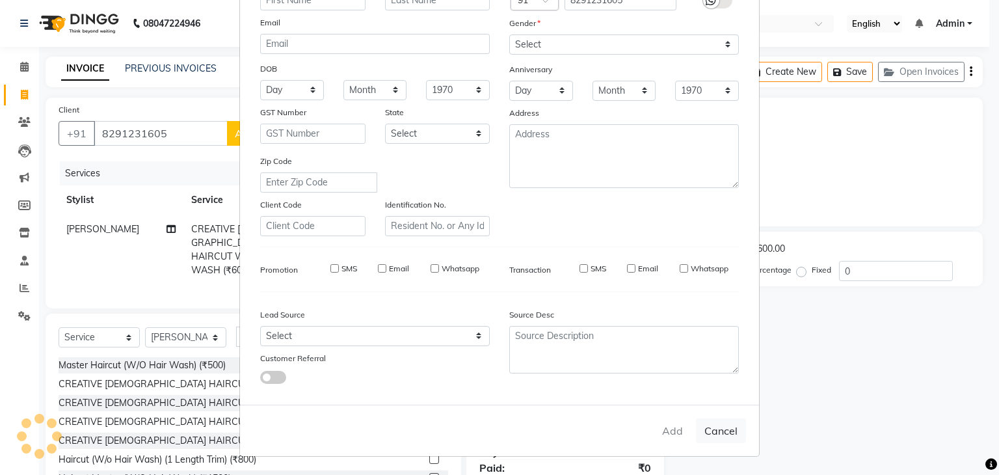
select select
checkbox input "false"
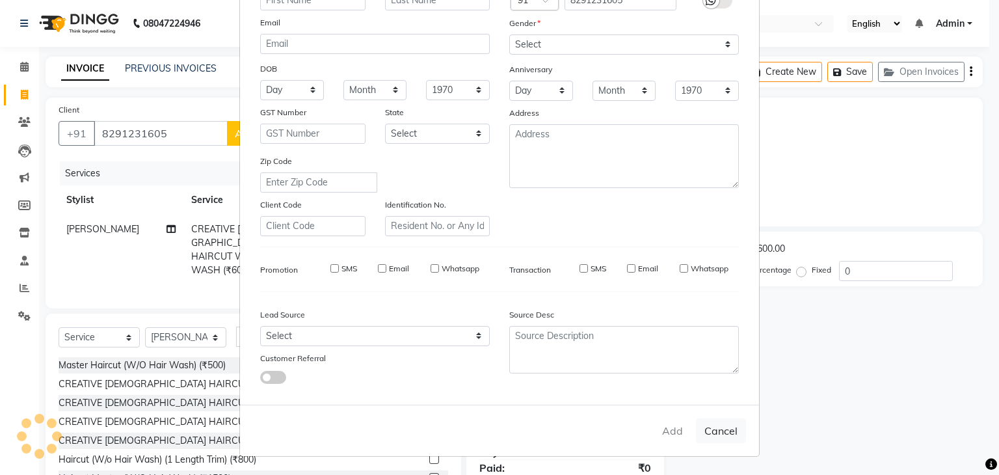
checkbox input "false"
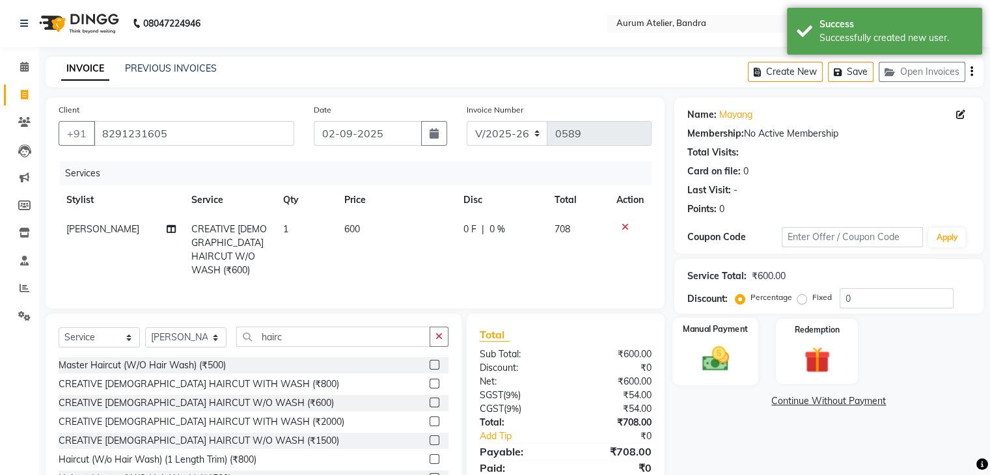
click at [707, 364] on img at bounding box center [715, 359] width 44 height 31
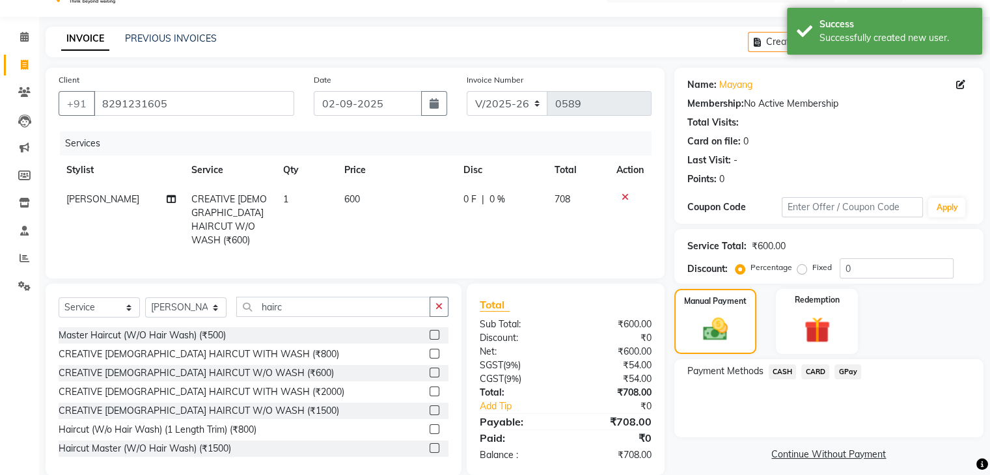
scroll to position [47, 0]
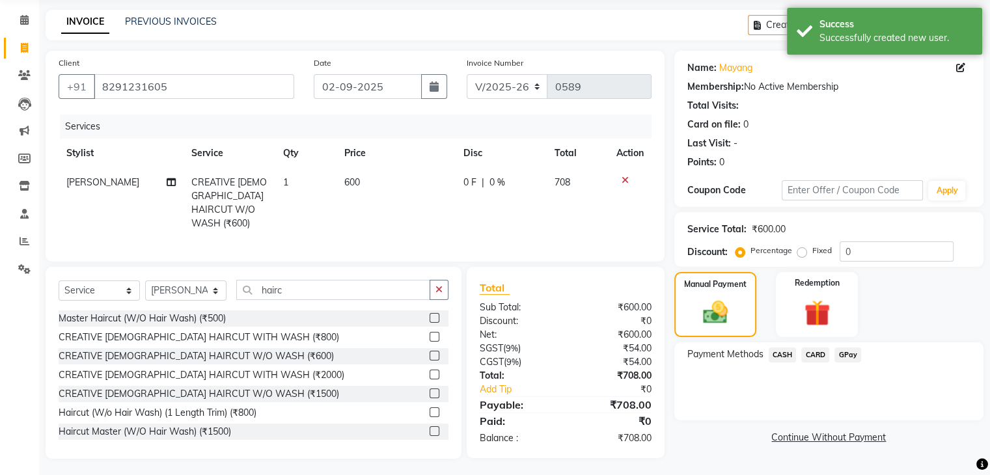
click at [847, 353] on span "GPay" at bounding box center [847, 354] width 27 height 15
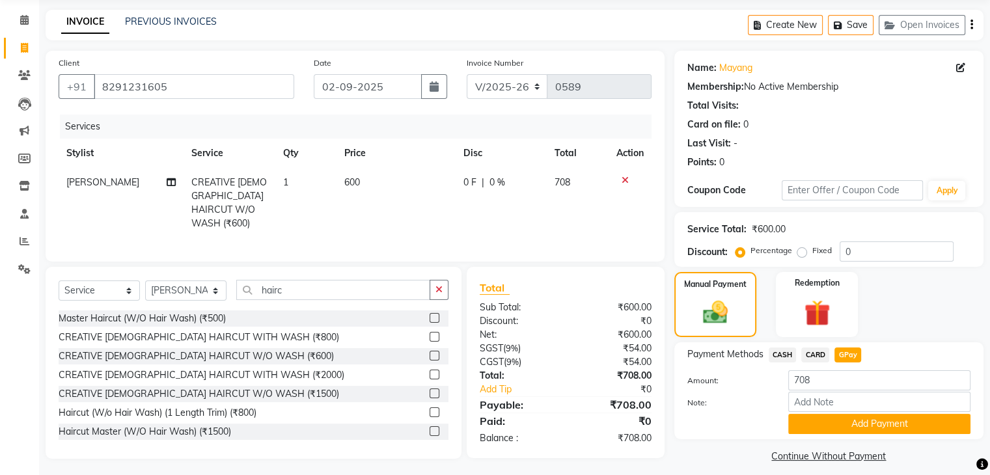
scroll to position [58, 0]
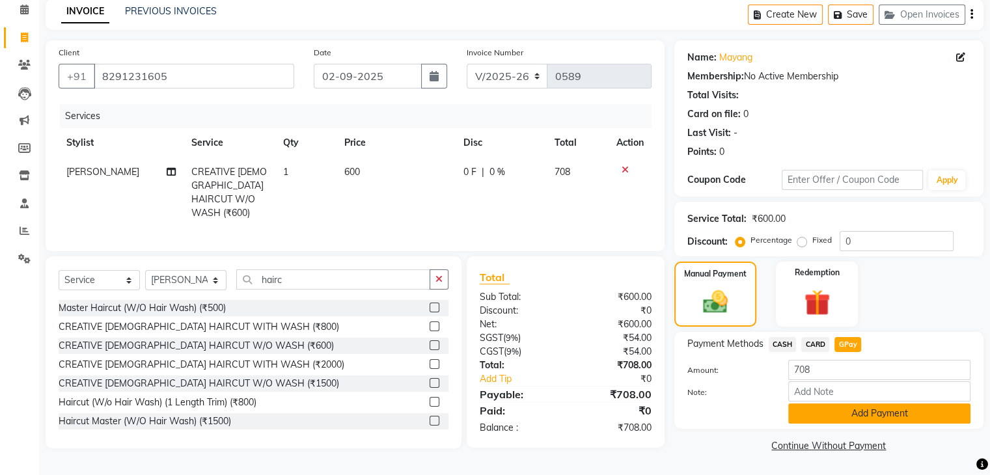
click at [880, 410] on button "Add Payment" at bounding box center [879, 413] width 182 height 20
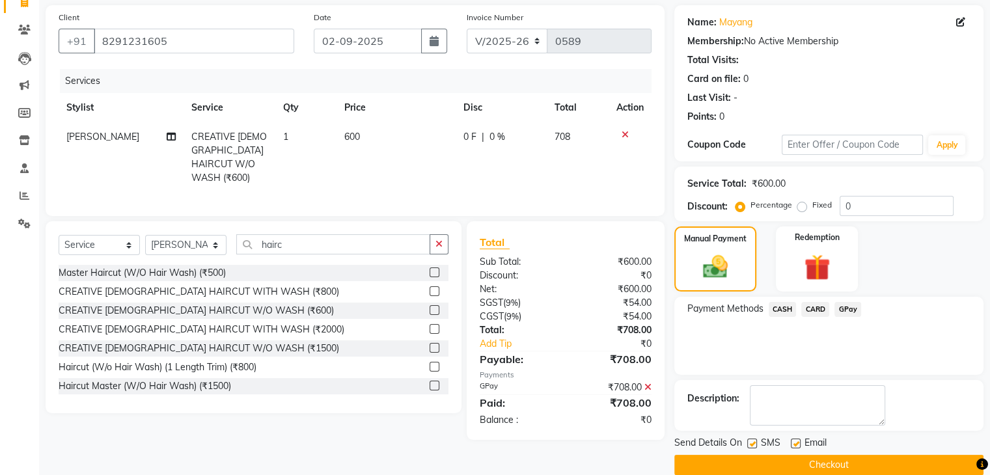
scroll to position [111, 0]
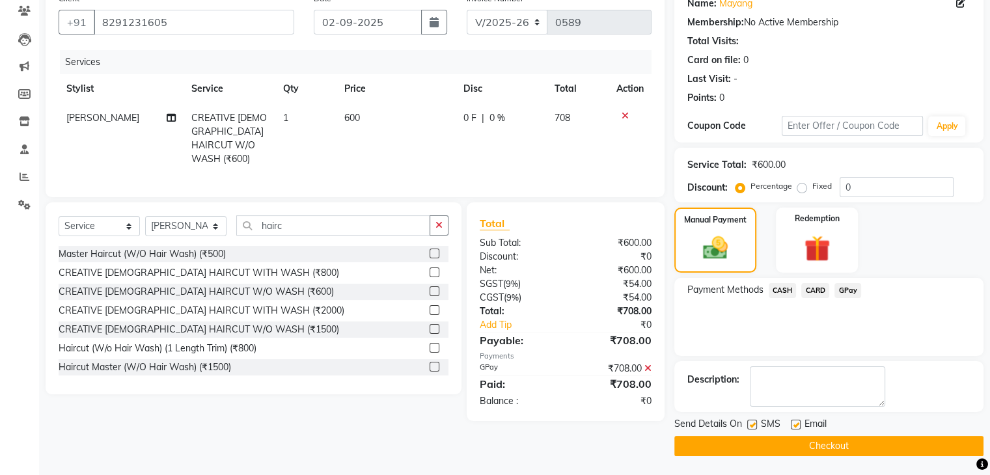
click at [877, 443] on button "Checkout" at bounding box center [828, 446] width 309 height 20
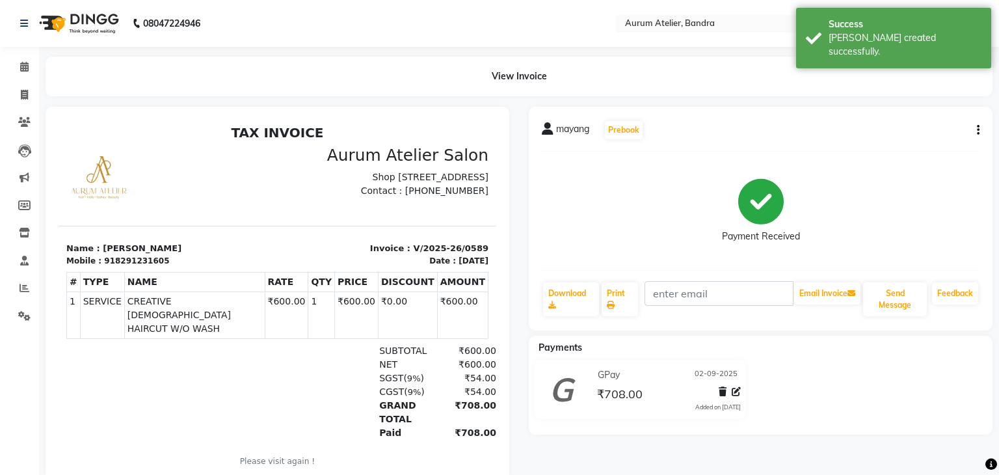
select select "7410"
select select "service"
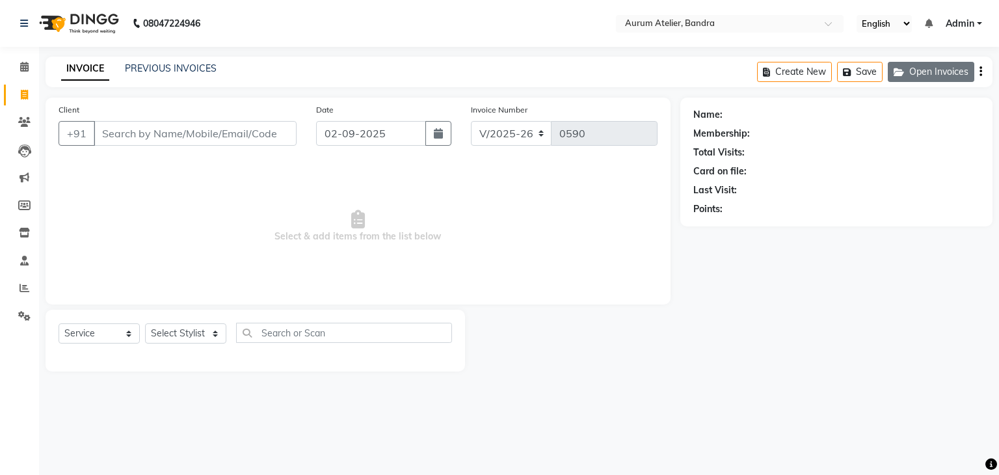
click at [922, 74] on button "Open Invoices" at bounding box center [931, 72] width 87 height 20
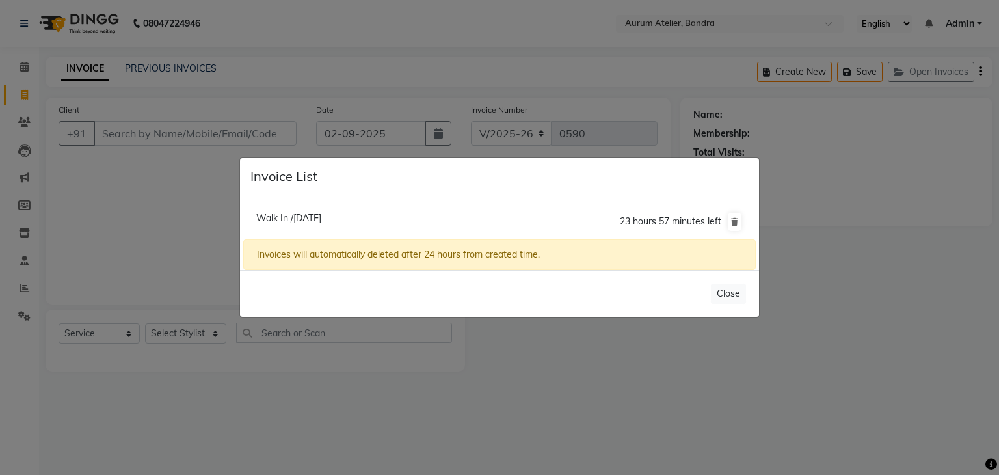
click at [321, 214] on span "Walk In /[DATE]" at bounding box center [288, 218] width 65 height 12
type input "7021438716"
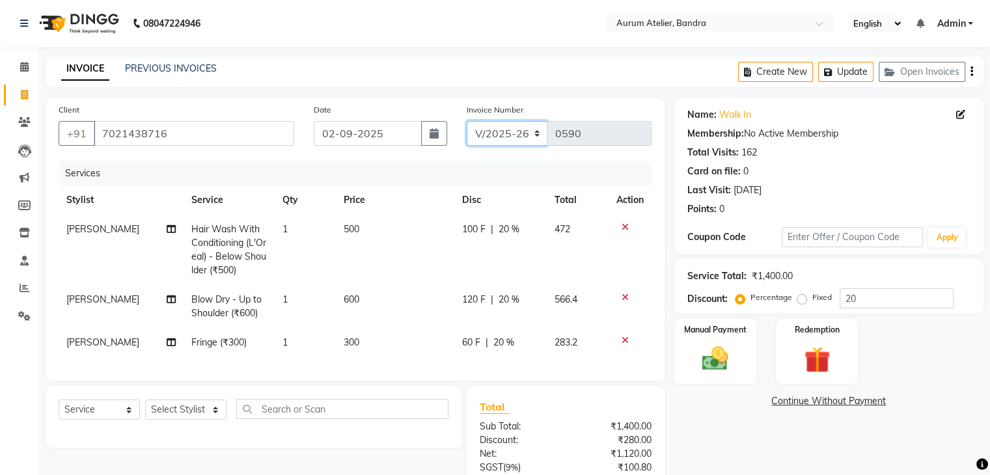
click at [515, 131] on select "C/2025-26 V/2025 V/2025-26" at bounding box center [507, 133] width 81 height 25
select select "7590"
click at [467, 121] on select "C/2025-26 V/2025 V/2025-26" at bounding box center [507, 133] width 81 height 25
type input "1280"
click at [973, 70] on div "Create New Update Open Invoices" at bounding box center [860, 72] width 245 height 31
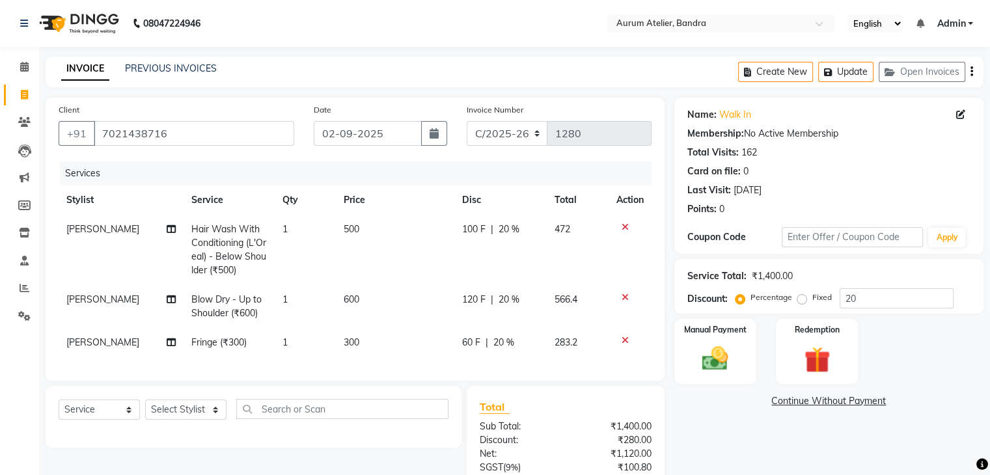
click at [968, 74] on div "Create New Update Open Invoices" at bounding box center [860, 72] width 245 height 31
click at [970, 72] on icon "button" at bounding box center [971, 72] width 3 height 1
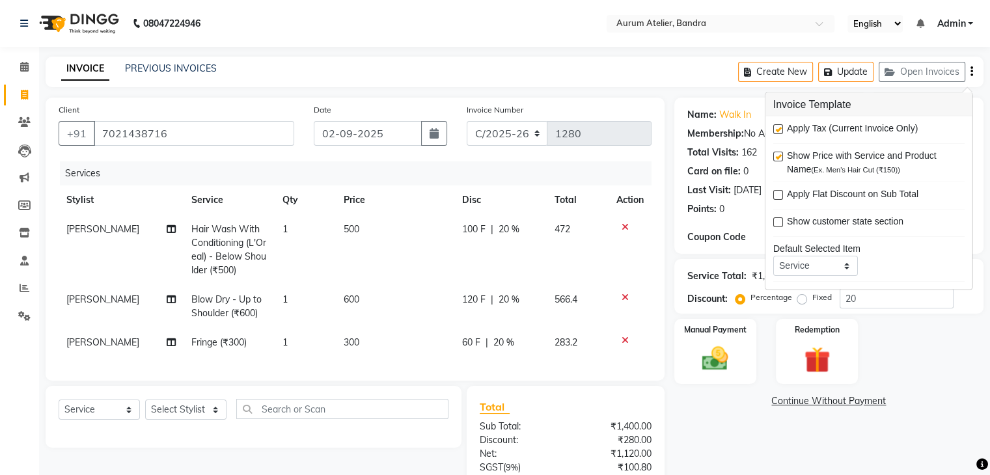
click at [777, 126] on label at bounding box center [778, 129] width 10 height 10
click at [777, 126] on input "checkbox" at bounding box center [777, 130] width 8 height 8
checkbox input "false"
click at [376, 381] on div "Client [PHONE_NUMBER] Date [DATE] Invoice Number C/2025-26 V/2025 V/[PHONE_NUMB…" at bounding box center [355, 239] width 619 height 283
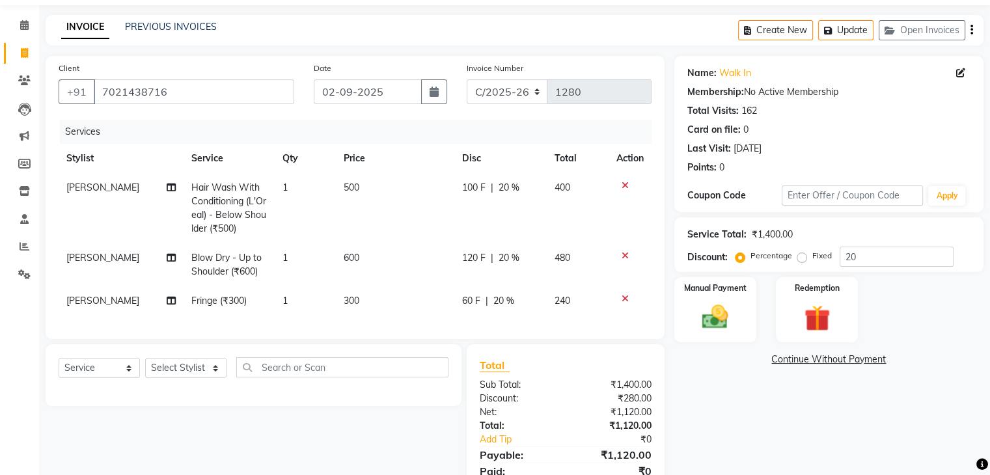
scroll to position [65, 0]
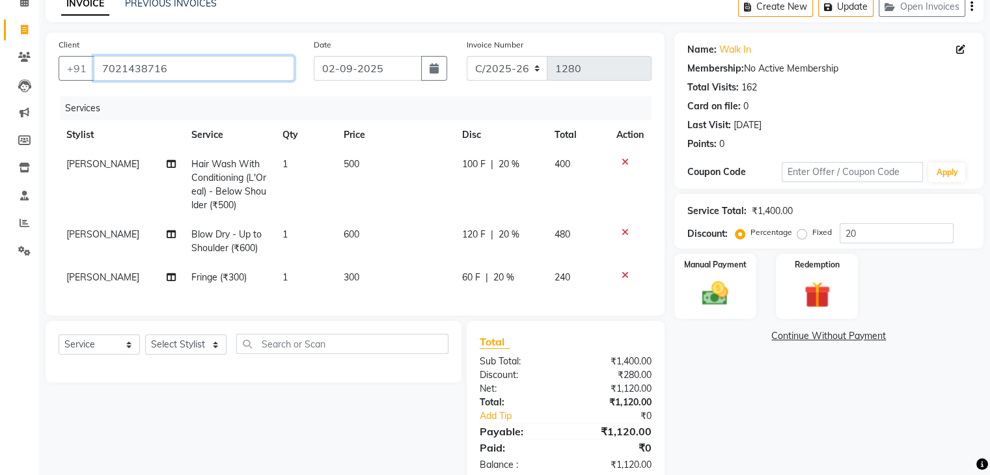
click at [207, 61] on input "7021438716" at bounding box center [194, 68] width 200 height 25
type input "702143871"
type input "0"
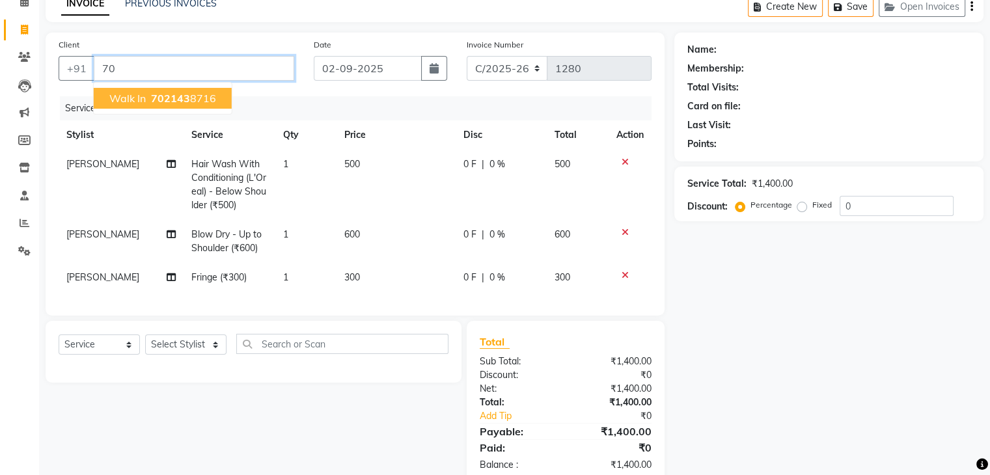
type input "7"
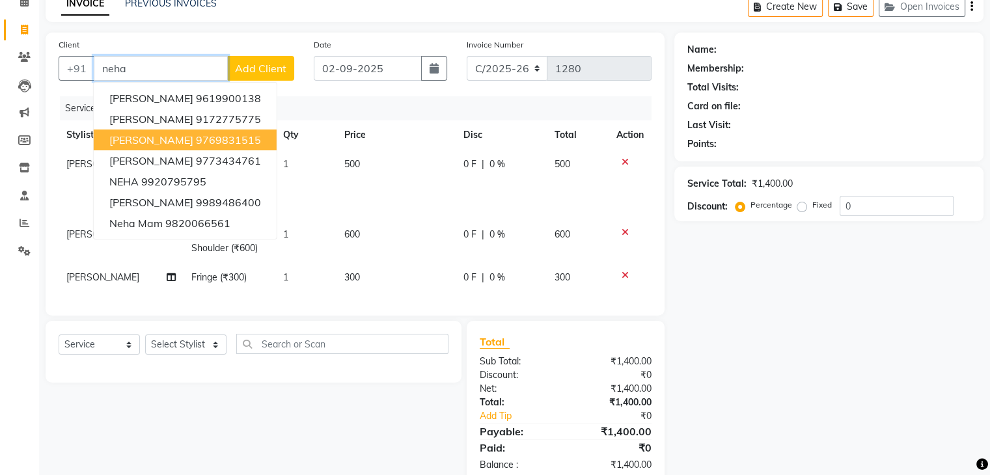
click at [196, 134] on ngb-highlight "9769831515" at bounding box center [228, 139] width 65 height 13
type input "9769831515"
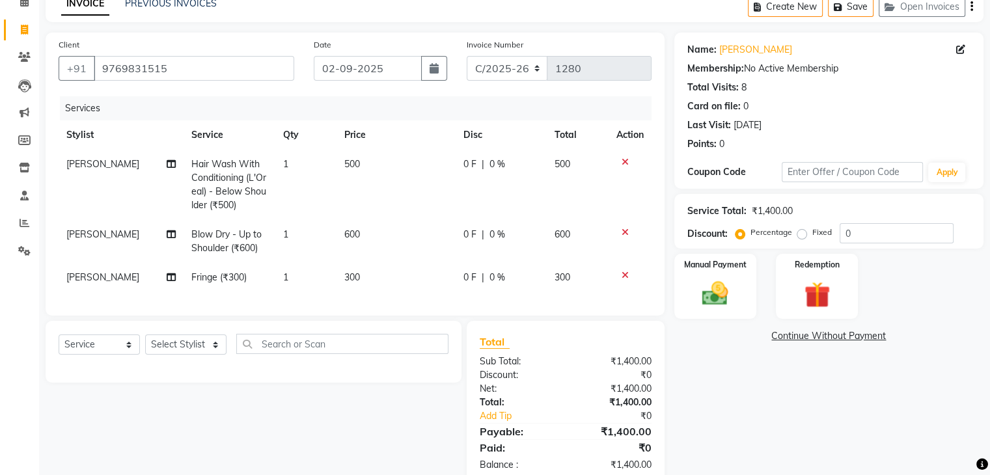
click at [899, 222] on div "Service Total: ₹1,400.00 Discount: Percentage Fixed 0" at bounding box center [828, 221] width 283 height 44
click at [874, 235] on input "0" at bounding box center [896, 233] width 114 height 20
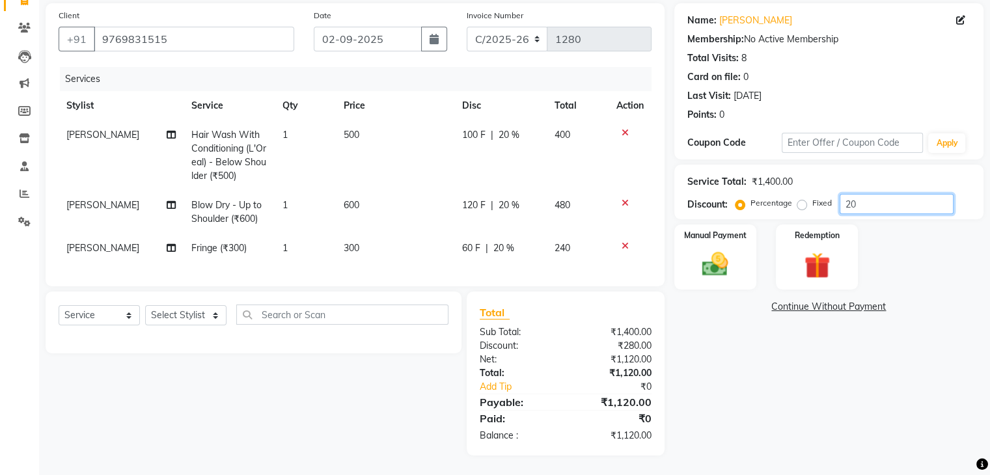
scroll to position [39, 0]
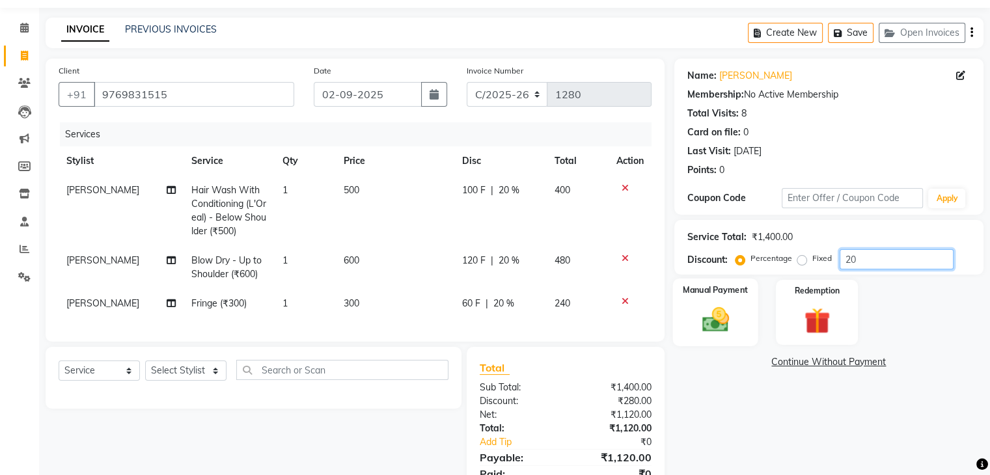
type input "20"
click at [711, 315] on img at bounding box center [715, 320] width 44 height 31
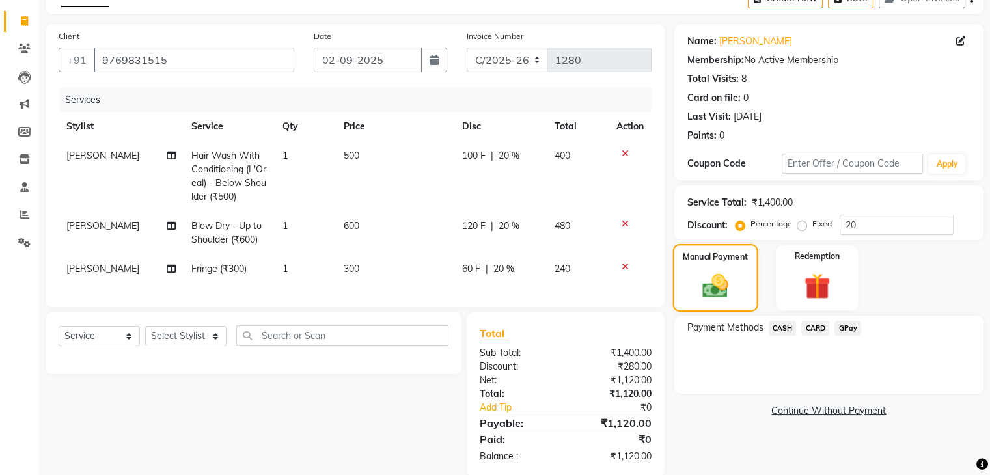
scroll to position [104, 0]
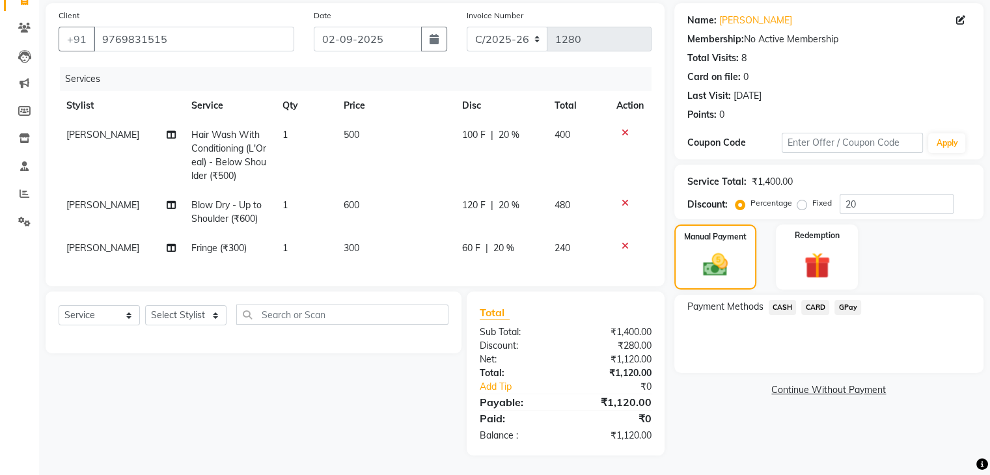
click at [781, 300] on span "CASH" at bounding box center [782, 307] width 28 height 15
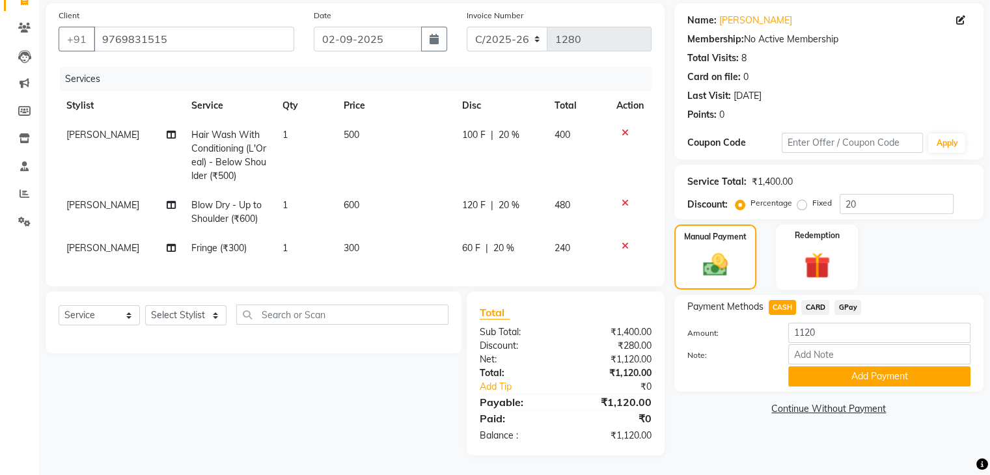
click at [806, 366] on button "Add Payment" at bounding box center [879, 376] width 182 height 20
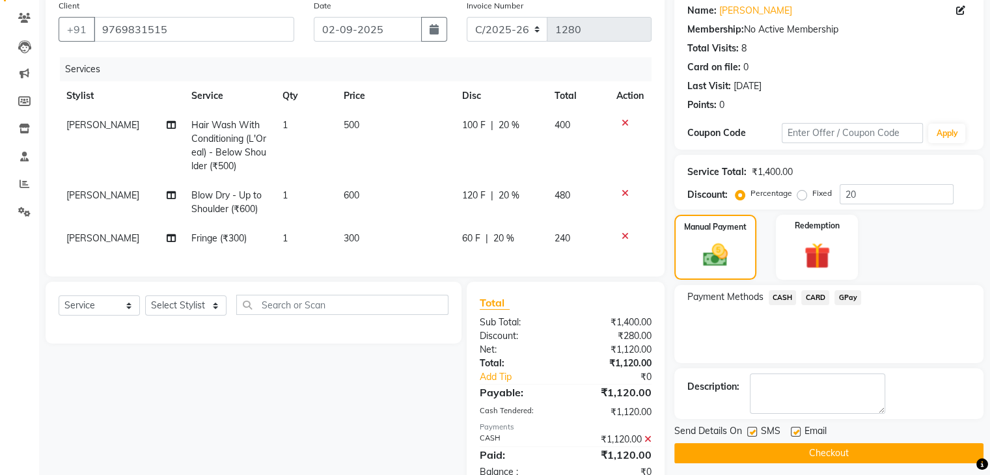
scroll to position [151, 0]
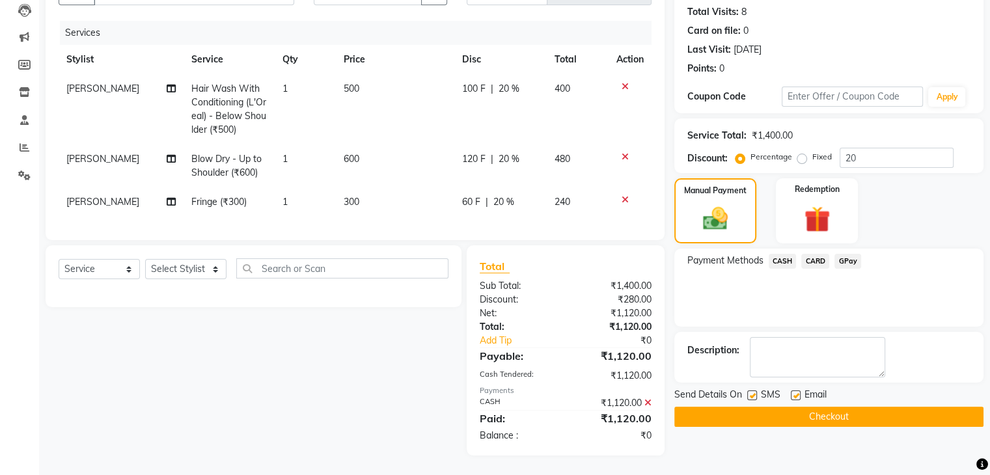
drag, startPoint x: 796, startPoint y: 404, endPoint x: 786, endPoint y: 383, distance: 23.3
click at [796, 407] on button "Checkout" at bounding box center [828, 417] width 309 height 20
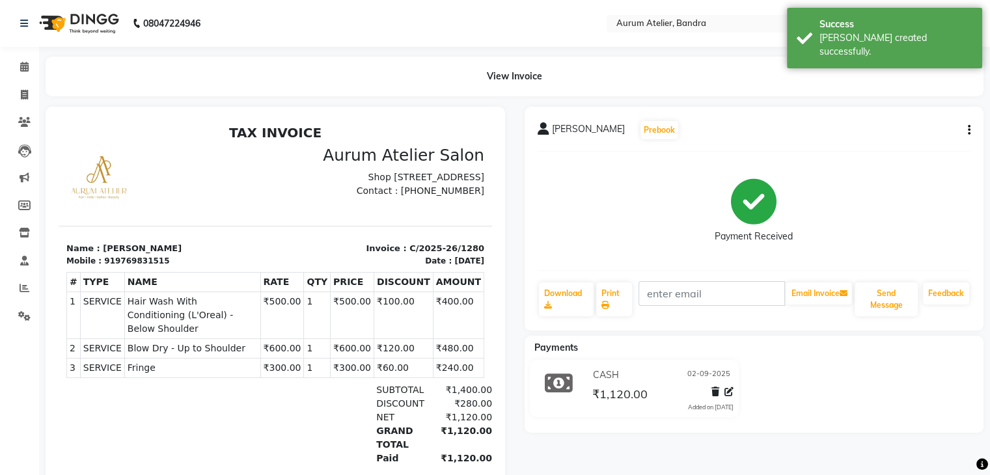
click at [968, 131] on icon "button" at bounding box center [969, 130] width 3 height 1
click at [902, 131] on div "Edit Item Staff" at bounding box center [903, 130] width 89 height 16
select select
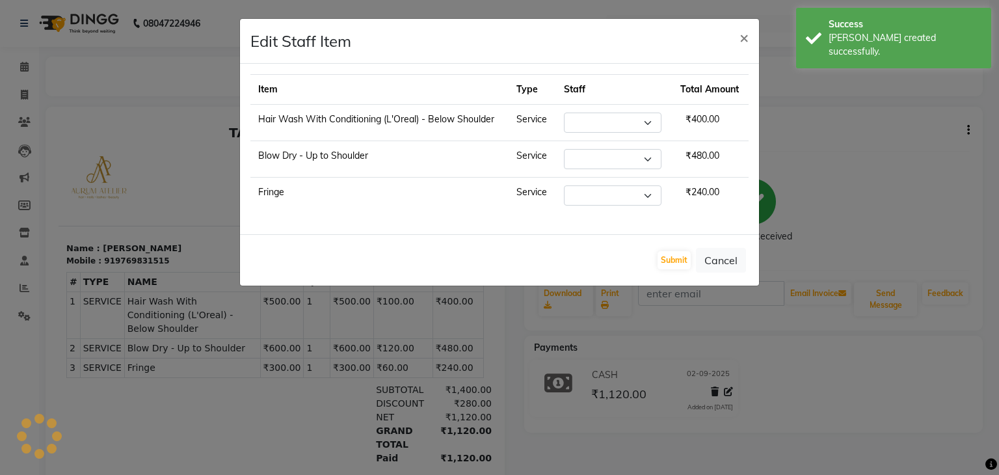
select select "66082"
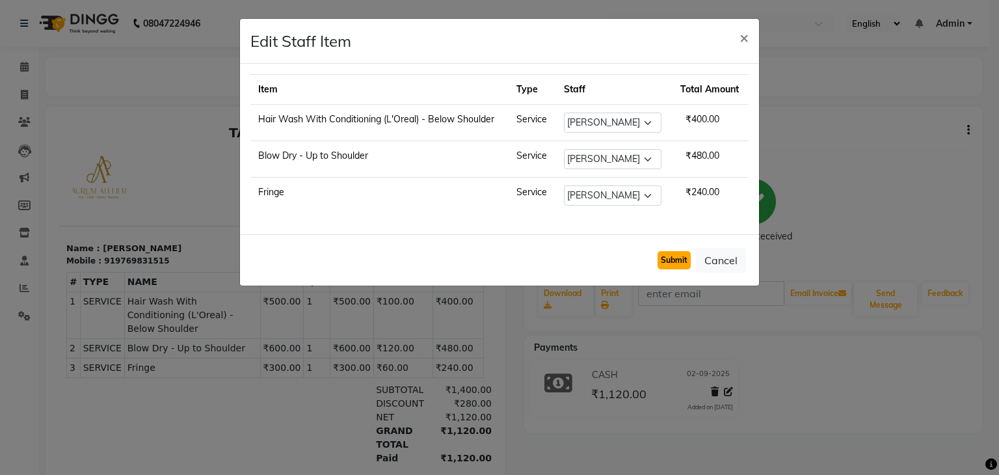
click at [670, 258] on button "Submit" at bounding box center [674, 260] width 33 height 18
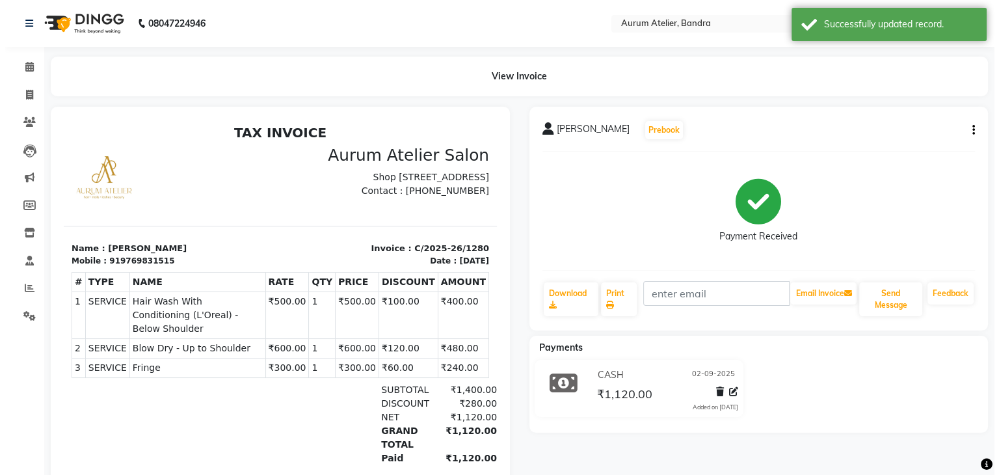
select select "7410"
select select "service"
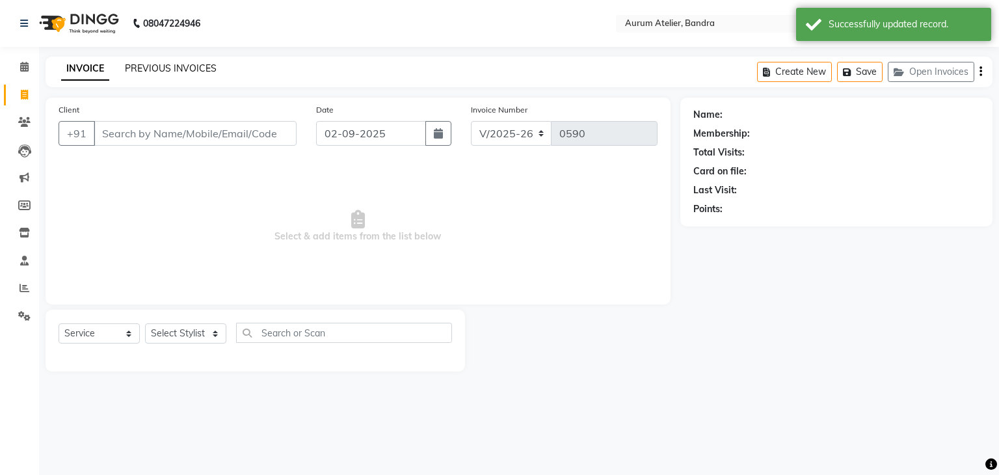
click at [177, 68] on link "PREVIOUS INVOICES" at bounding box center [171, 68] width 92 height 12
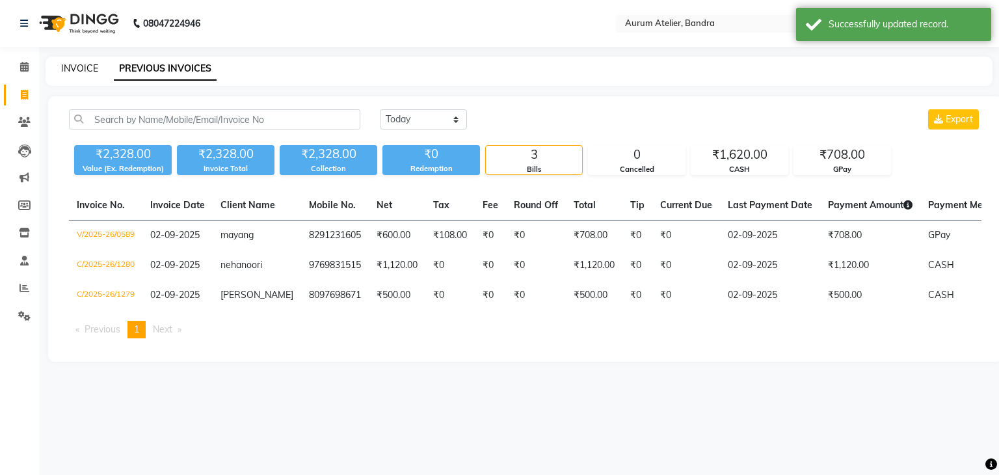
click at [77, 68] on link "INVOICE" at bounding box center [79, 68] width 37 height 12
select select "service"
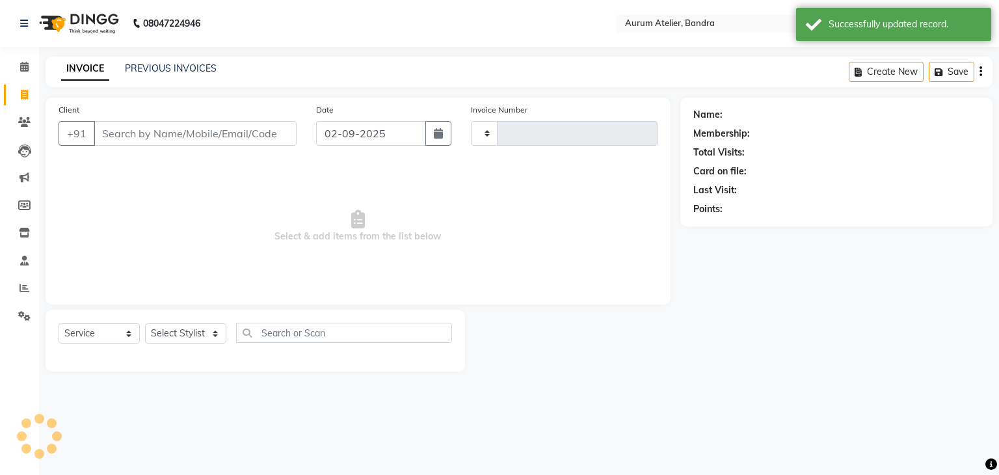
type input "0590"
select select "7410"
